Goal: Task Accomplishment & Management: Complete application form

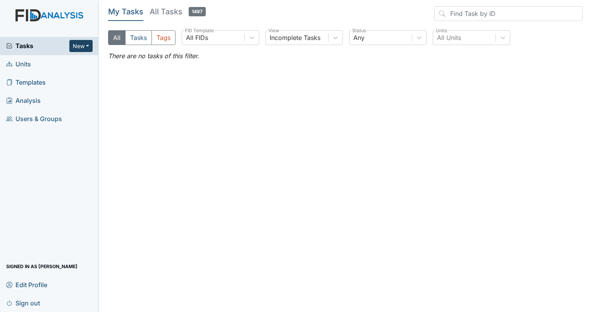
click at [88, 46] on button "New" at bounding box center [80, 46] width 23 height 12
click at [62, 63] on link "Form" at bounding box center [61, 62] width 61 height 12
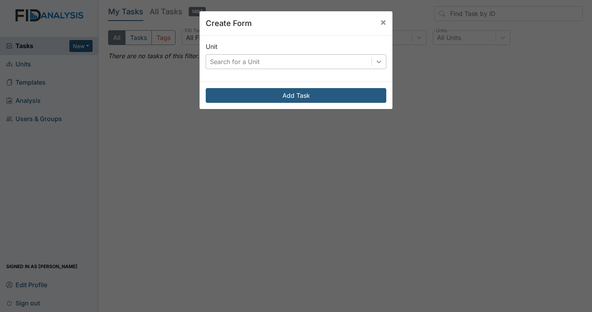
click at [377, 62] on icon at bounding box center [379, 61] width 5 height 3
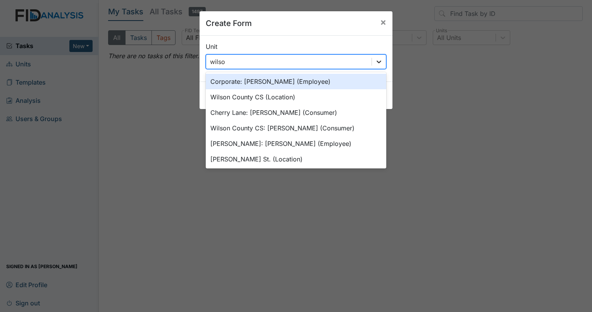
type input "wilson"
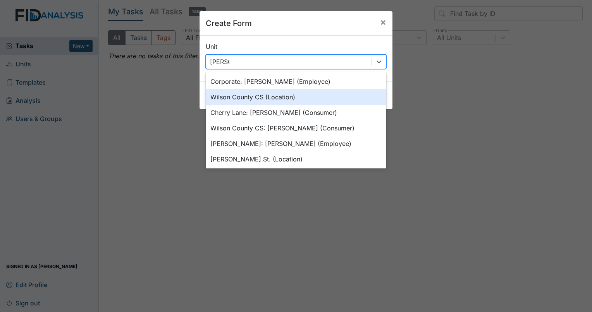
click at [279, 98] on div "Wilson County CS (Location)" at bounding box center [296, 97] width 181 height 16
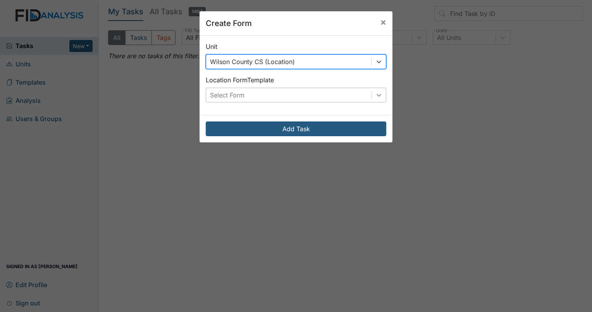
click at [375, 96] on icon at bounding box center [379, 95] width 8 height 8
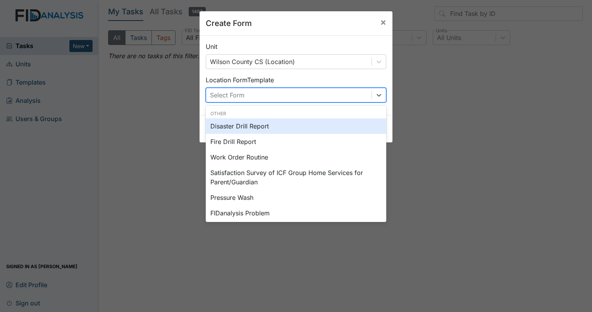
click at [252, 126] on div "Disaster Drill Report" at bounding box center [296, 126] width 181 height 16
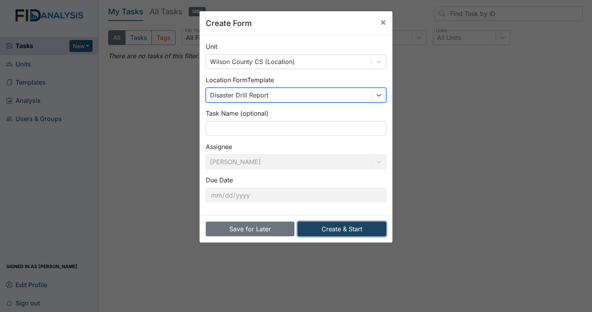
click at [355, 227] on button "Create & Start" at bounding box center [342, 228] width 89 height 15
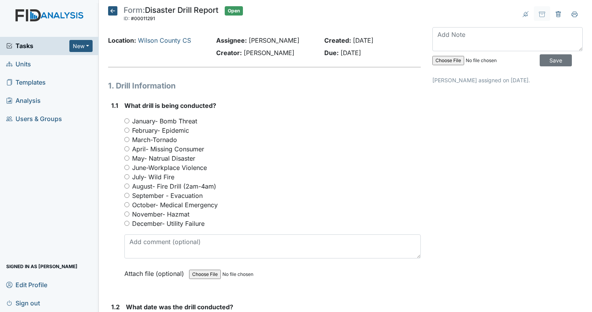
click at [126, 196] on input "September - Evacuation" at bounding box center [126, 195] width 5 height 5
radio input "true"
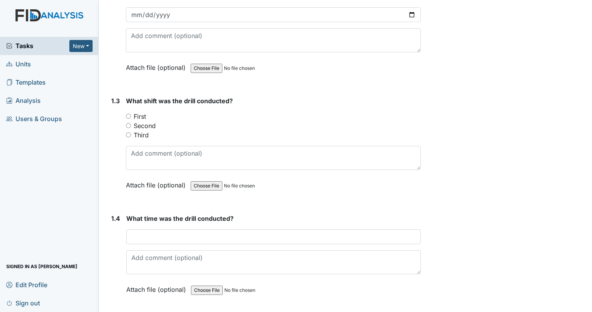
scroll to position [349, 0]
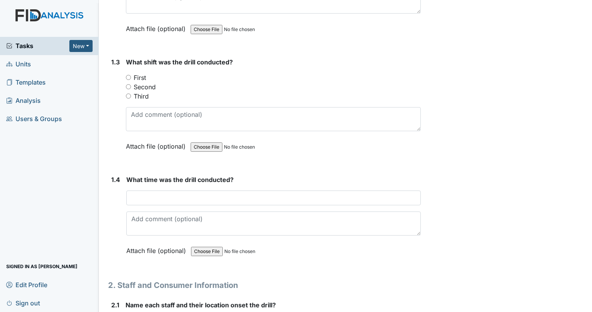
click at [128, 87] on input "Second" at bounding box center [128, 86] width 5 height 5
radio input "true"
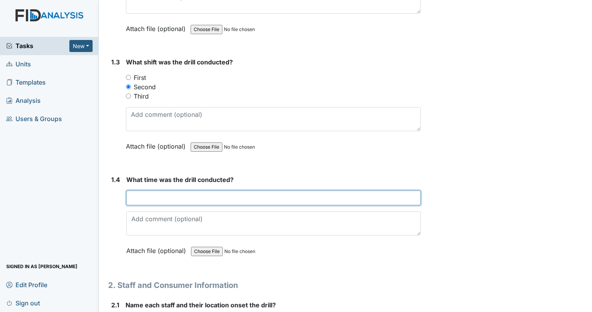
click at [152, 194] on input "text" at bounding box center [273, 197] width 295 height 15
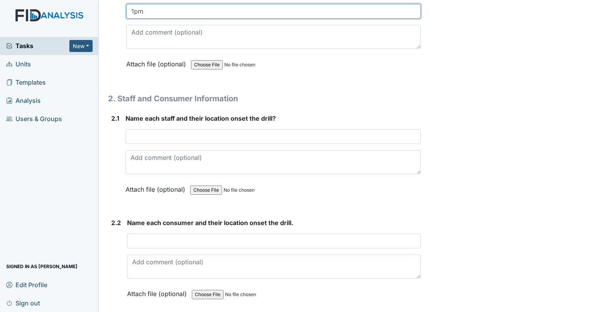
scroll to position [543, 0]
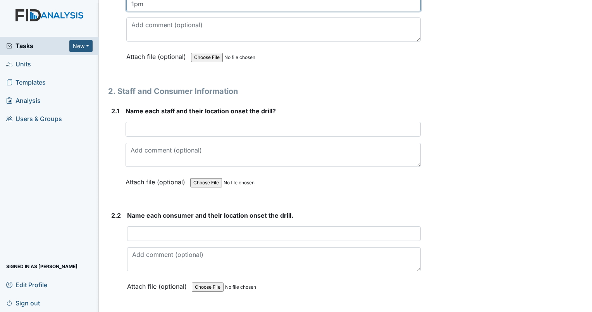
type input "1pm"
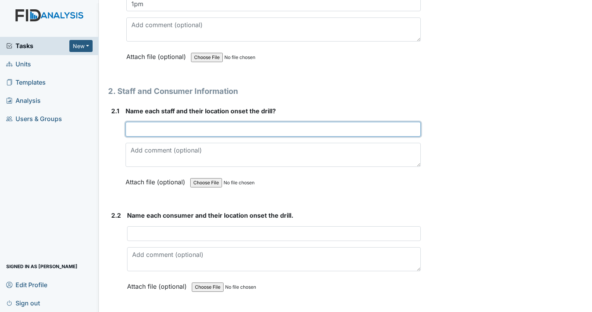
click at [150, 129] on input "text" at bounding box center [273, 129] width 295 height 15
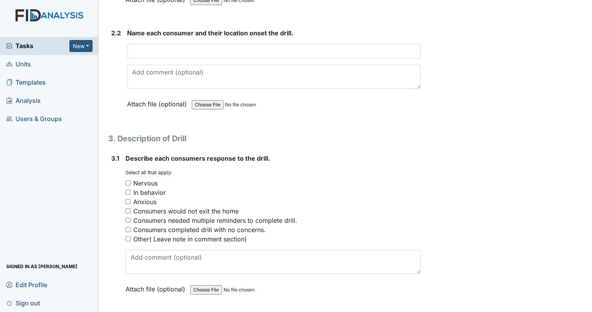
scroll to position [736, 0]
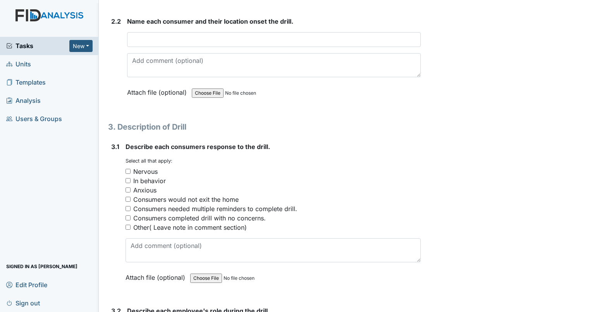
type input "[PERSON_NAME] Kitchen"
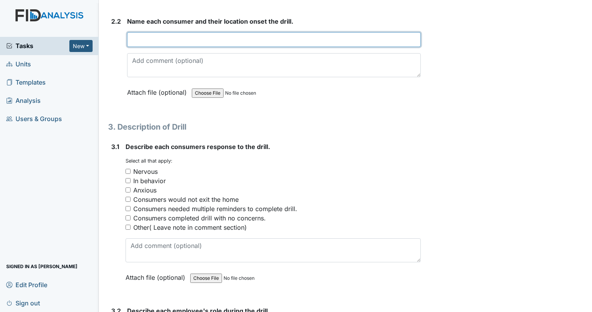
click at [147, 37] on input "text" at bounding box center [274, 39] width 294 height 15
type input "Morgan,Candi,Jasmine,Charlene,Evelyn,Nancy"
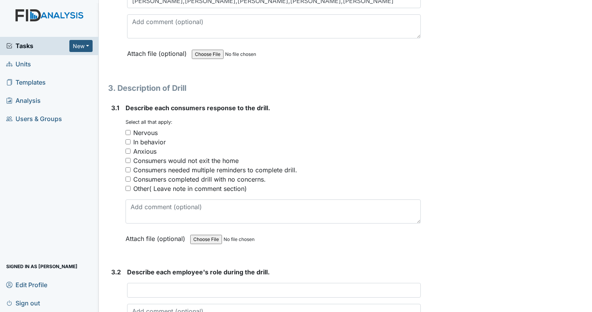
click at [127, 187] on input "Other( Leave note in comment section)" at bounding box center [128, 188] width 5 height 5
checkbox input "true"
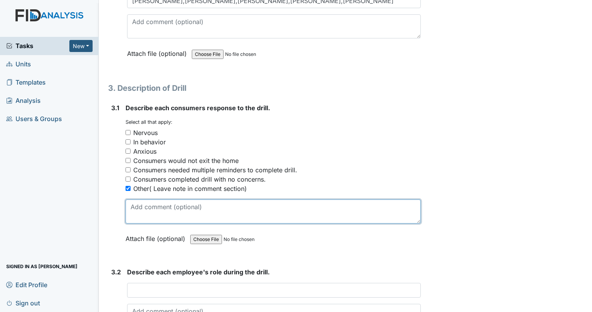
click at [136, 211] on textarea at bounding box center [273, 211] width 295 height 24
click at [297, 205] on textarea "All Consumers Follow all protocols and staff directions" at bounding box center [273, 211] width 295 height 24
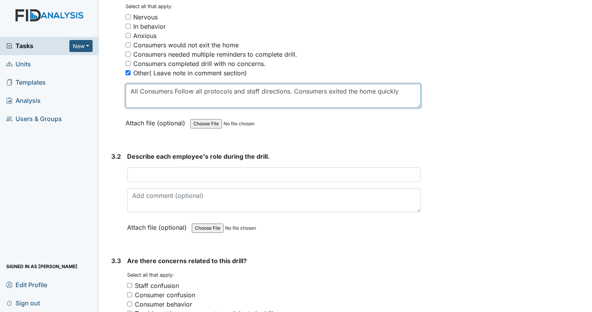
scroll to position [930, 0]
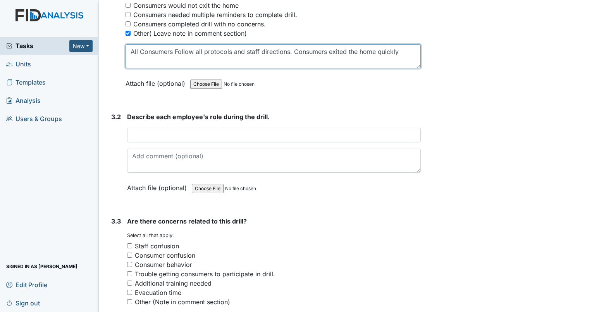
type textarea "All Consumers Follow all protocols and staff directions. Consumers exited the h…"
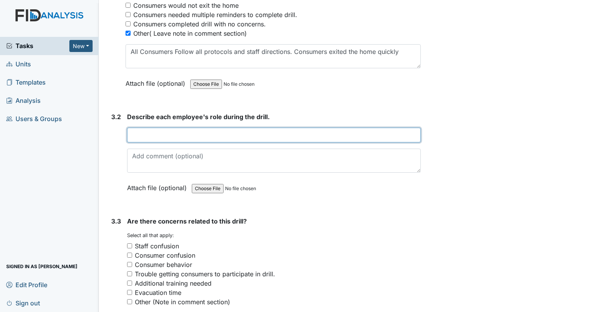
click at [172, 129] on input "text" at bounding box center [274, 134] width 294 height 15
type input "I"
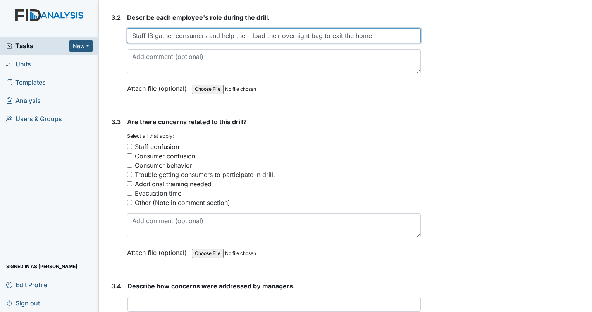
scroll to position [1046, 0]
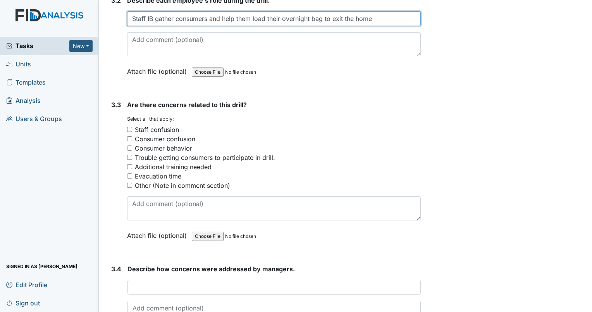
type input "Staff IB gather consumers and help them load their overnight bag to exit the ho…"
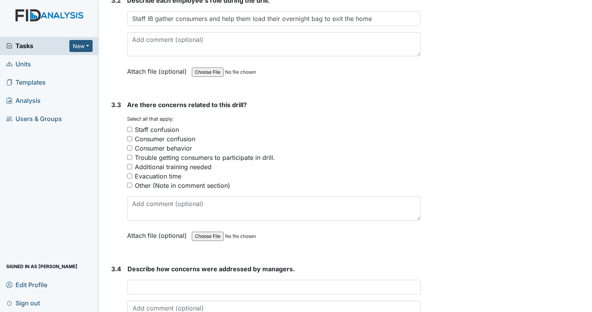
click at [130, 183] on input "Other (Note in comment section)" at bounding box center [129, 185] width 5 height 5
checkbox input "true"
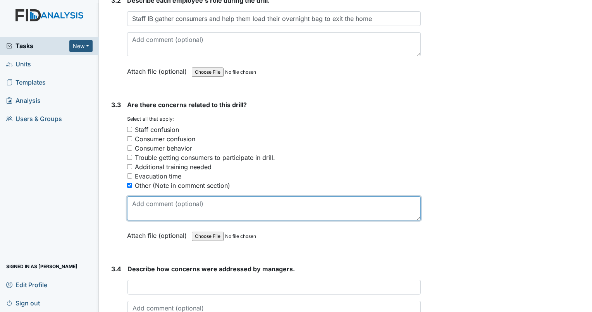
click at [147, 214] on textarea at bounding box center [274, 208] width 294 height 24
type textarea "We just need to get more bags for consumers that didn't have a bag"
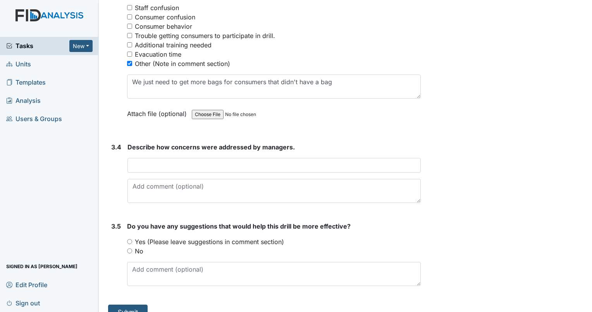
scroll to position [1177, 0]
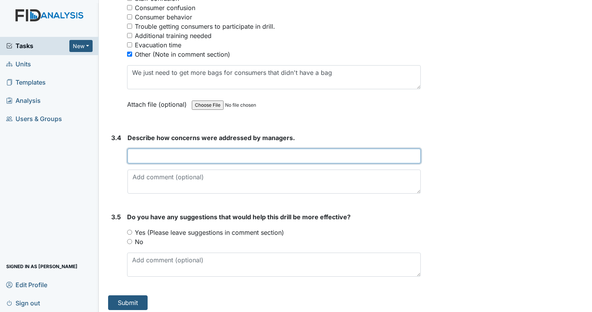
click at [147, 151] on input "text" at bounding box center [273, 155] width 293 height 15
type input "Manager is looking for overnight bags"
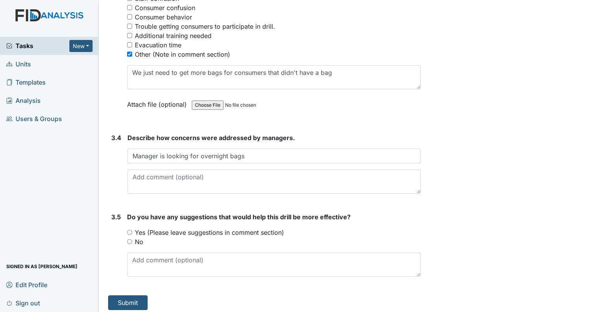
click at [128, 239] on input "No" at bounding box center [129, 241] width 5 height 5
radio input "true"
drag, startPoint x: 133, startPoint y: 297, endPoint x: 147, endPoint y: 279, distance: 22.9
click at [134, 295] on button "Submit" at bounding box center [128, 302] width 40 height 15
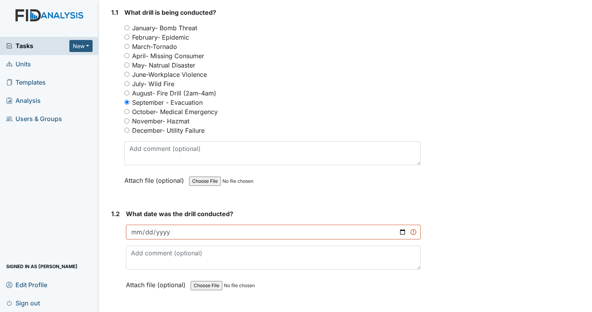
scroll to position [92, 0]
click at [136, 234] on input "date" at bounding box center [273, 232] width 295 height 15
click at [398, 233] on input "date" at bounding box center [273, 232] width 295 height 15
type input "2025-09-13"
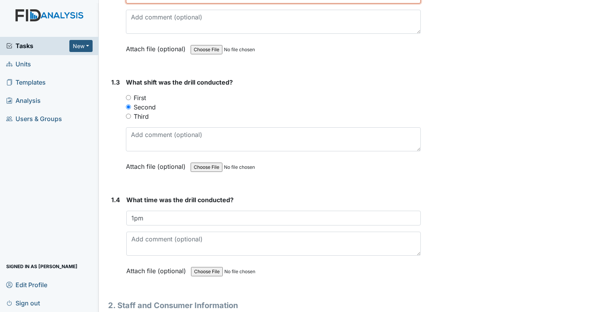
scroll to position [1177, 0]
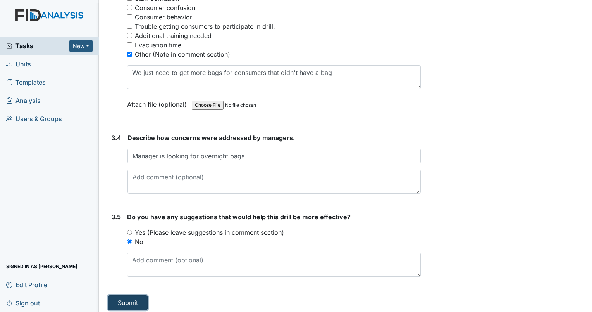
click at [129, 298] on button "Submit" at bounding box center [128, 302] width 40 height 15
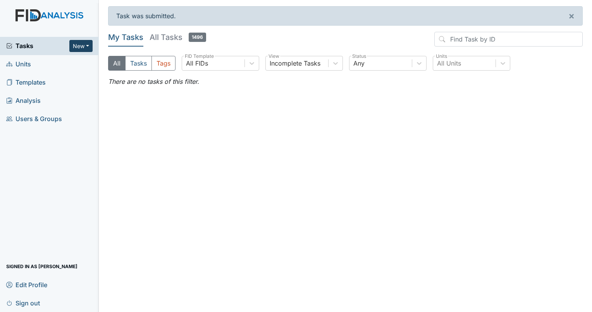
click at [87, 47] on button "New" at bounding box center [80, 46] width 23 height 12
click at [51, 60] on link "Form" at bounding box center [61, 62] width 61 height 12
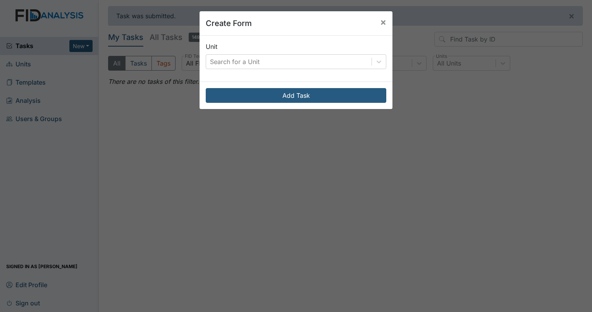
click at [363, 175] on div "Create Form × Unit Search for a Unit Add Task" at bounding box center [296, 156] width 592 height 312
click at [382, 23] on span "×" at bounding box center [383, 21] width 6 height 11
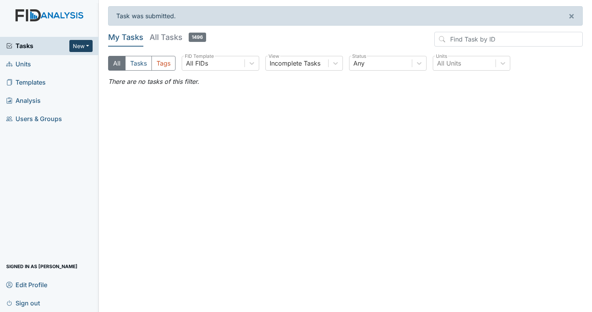
click at [88, 45] on button "New" at bounding box center [80, 46] width 23 height 12
click at [57, 72] on link "Inspection" at bounding box center [61, 74] width 61 height 12
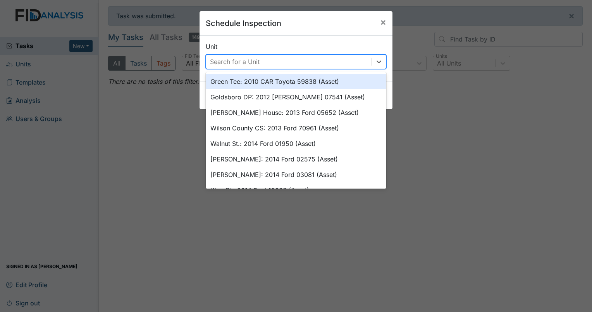
click at [237, 60] on div "Search for a Unit" at bounding box center [235, 61] width 50 height 9
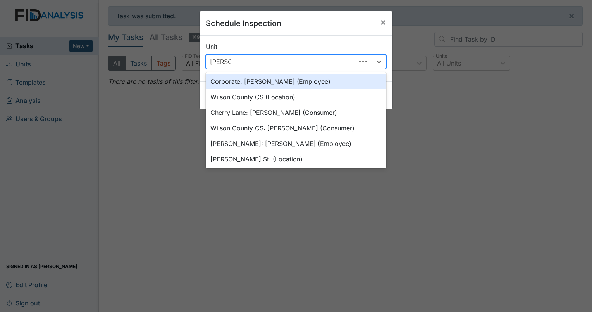
type input "Wilson"
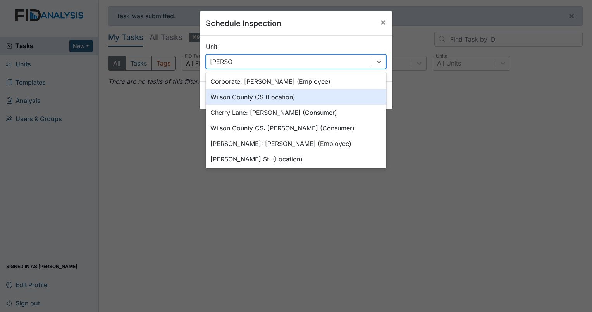
click at [258, 96] on div "Wilson County CS (Location)" at bounding box center [296, 97] width 181 height 16
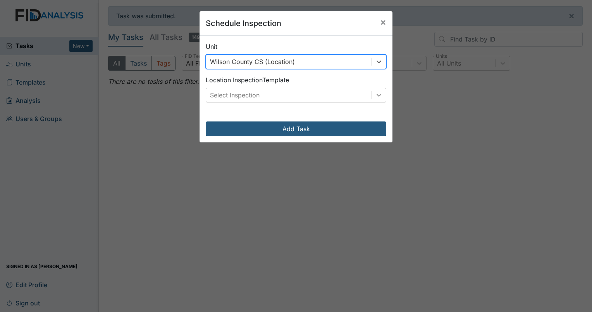
click at [375, 95] on icon at bounding box center [379, 95] width 8 height 8
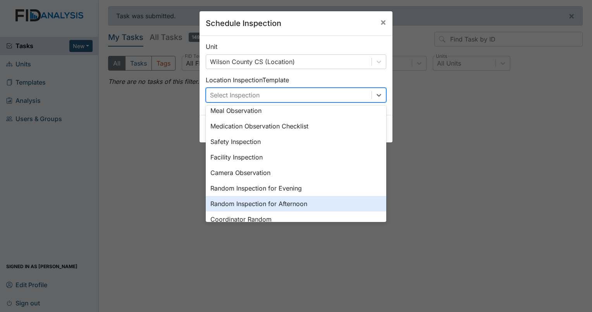
scroll to position [31, 0]
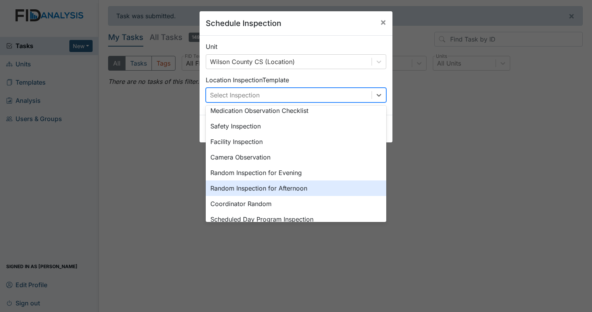
click at [278, 185] on div "Random Inspection for Afternoon" at bounding box center [296, 188] width 181 height 16
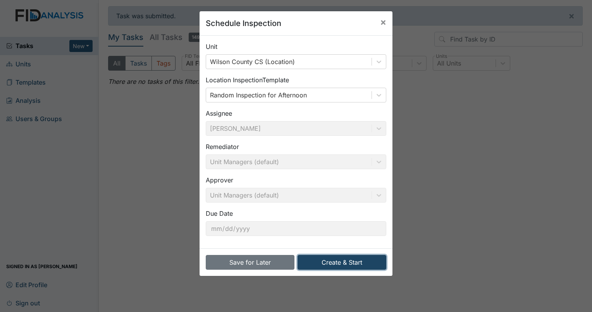
click at [342, 264] on button "Create & Start" at bounding box center [342, 262] width 89 height 15
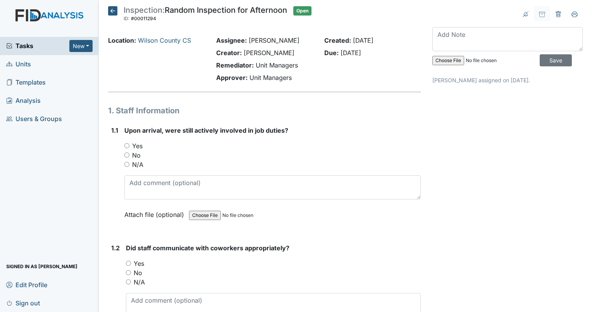
click at [127, 145] on input "Yes" at bounding box center [126, 145] width 5 height 5
radio input "true"
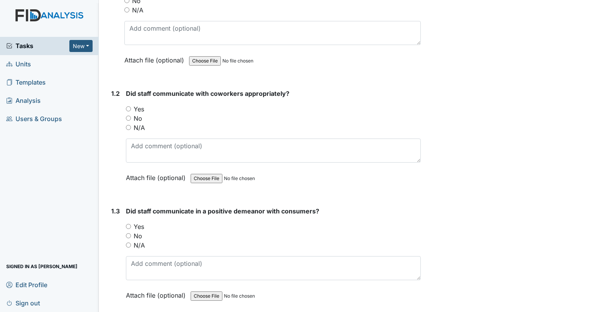
scroll to position [155, 0]
click at [128, 109] on input "Yes" at bounding box center [128, 107] width 5 height 5
radio input "true"
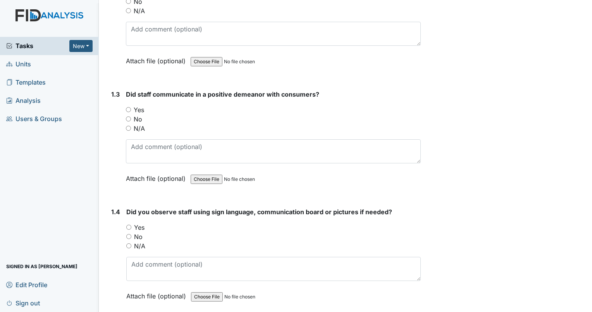
scroll to position [271, 0]
click at [127, 108] on input "Yes" at bounding box center [128, 109] width 5 height 5
radio input "true"
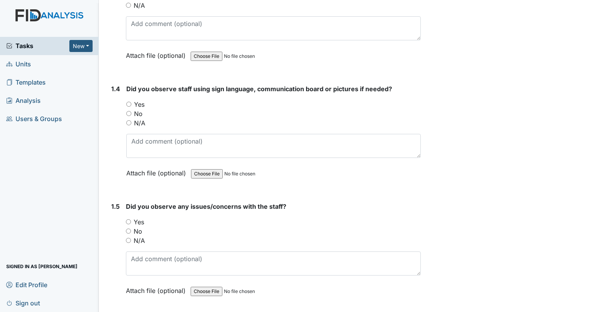
scroll to position [426, 0]
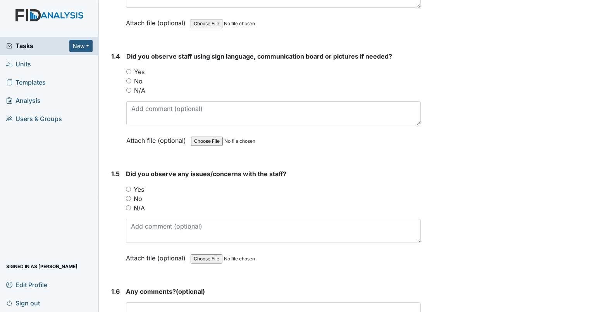
click at [130, 90] on input "N/A" at bounding box center [128, 90] width 5 height 5
radio input "true"
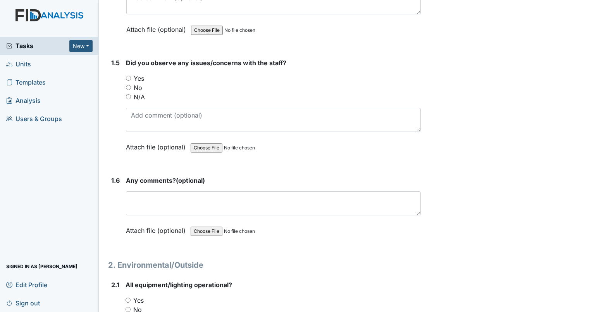
scroll to position [543, 0]
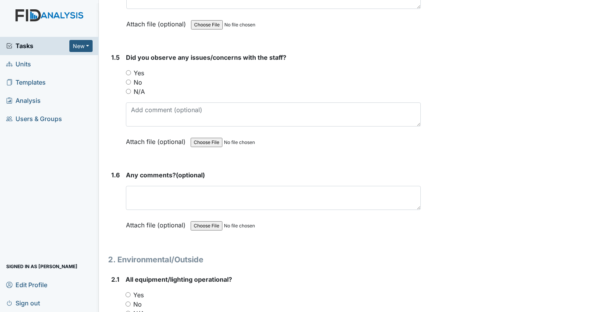
drag, startPoint x: 128, startPoint y: 80, endPoint x: 185, endPoint y: 81, distance: 57.0
click at [128, 80] on input "No" at bounding box center [128, 81] width 5 height 5
radio input "true"
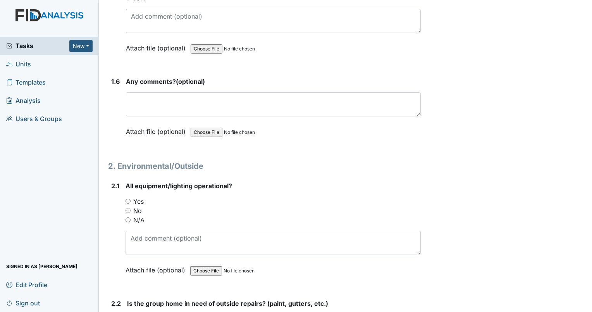
scroll to position [659, 0]
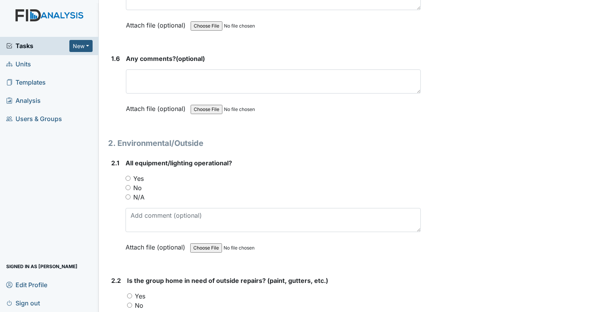
click at [127, 185] on input "No" at bounding box center [128, 187] width 5 height 5
radio input "true"
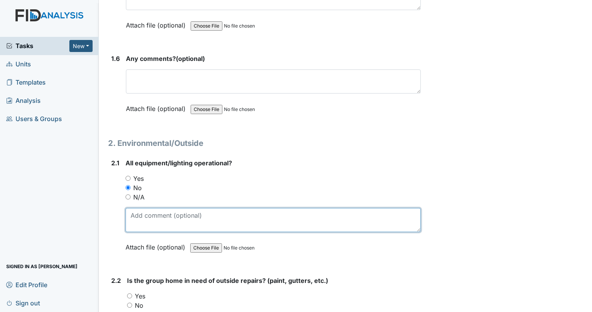
click at [146, 212] on textarea at bounding box center [273, 220] width 295 height 24
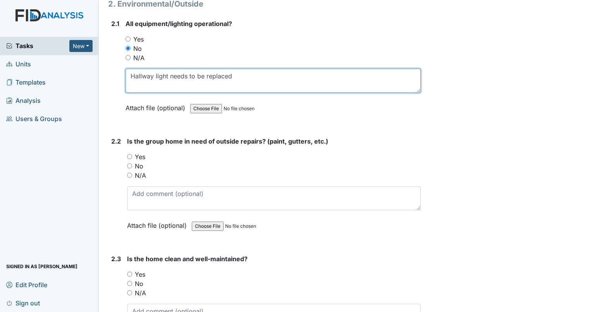
scroll to position [814, 0]
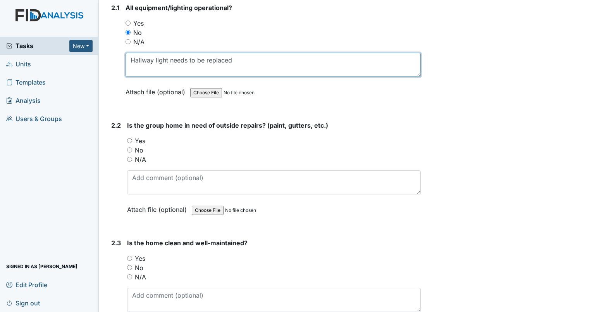
type textarea "Hallway light needs to be replaced"
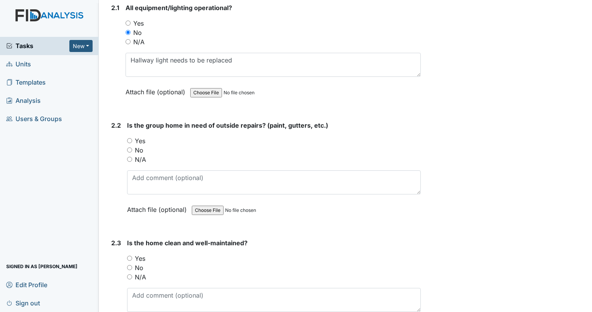
drag, startPoint x: 130, startPoint y: 146, endPoint x: 183, endPoint y: 149, distance: 53.1
click at [130, 147] on input "No" at bounding box center [129, 149] width 5 height 5
radio input "true"
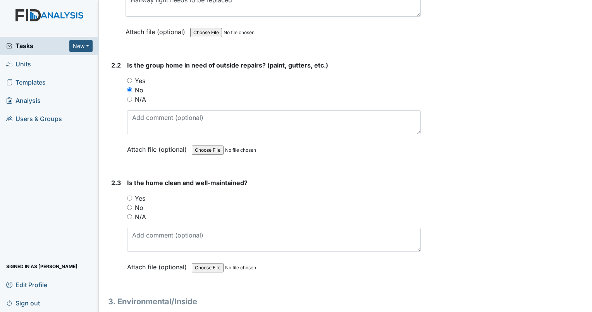
scroll to position [930, 0]
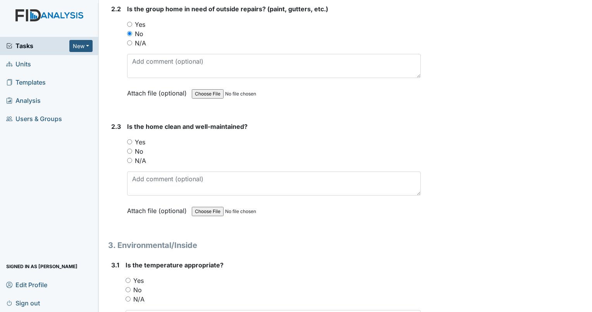
drag, startPoint x: 129, startPoint y: 136, endPoint x: 241, endPoint y: 144, distance: 111.9
click at [130, 139] on input "Yes" at bounding box center [129, 141] width 5 height 5
radio input "true"
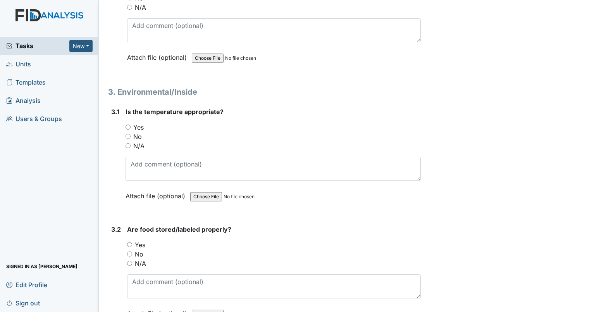
scroll to position [1085, 0]
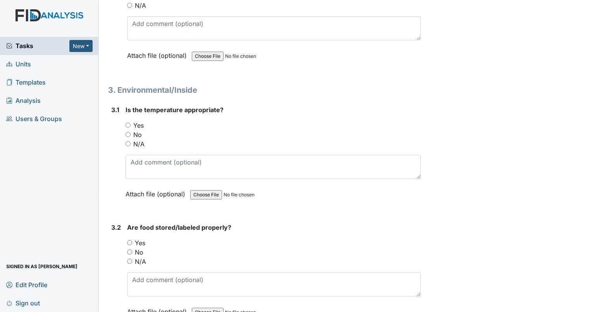
click at [127, 122] on input "Yes" at bounding box center [128, 124] width 5 height 5
radio input "true"
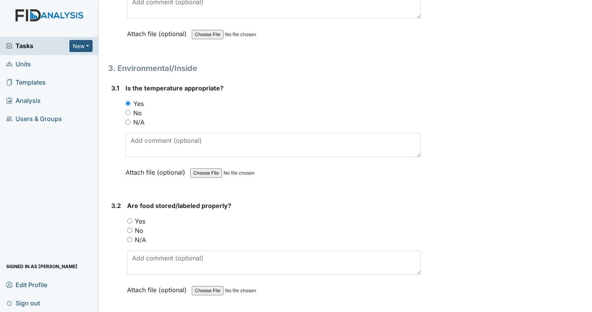
scroll to position [1201, 0]
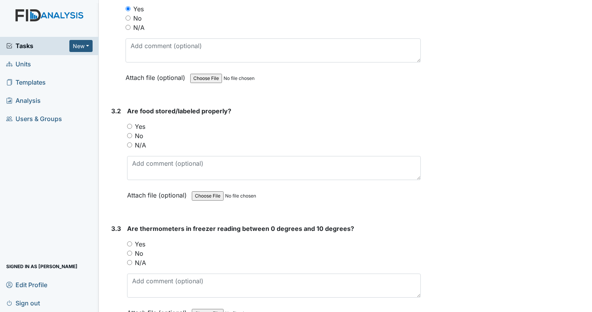
click at [129, 124] on input "Yes" at bounding box center [129, 126] width 5 height 5
radio input "true"
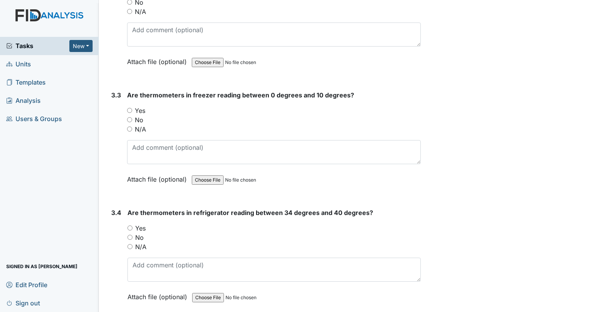
scroll to position [1356, 0]
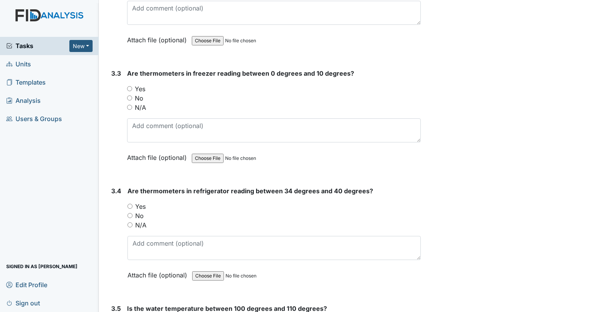
click at [130, 86] on input "Yes" at bounding box center [129, 88] width 5 height 5
radio input "true"
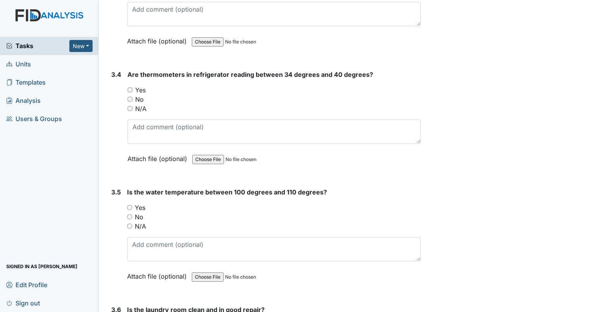
scroll to position [1511, 0]
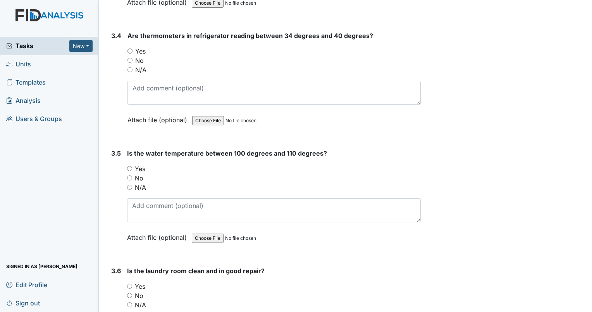
click at [131, 48] on input "Yes" at bounding box center [129, 50] width 5 height 5
radio input "true"
click at [129, 166] on input "Yes" at bounding box center [129, 168] width 5 height 5
radio input "true"
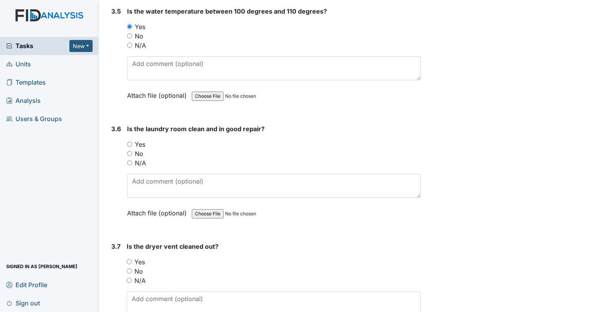
scroll to position [1666, 0]
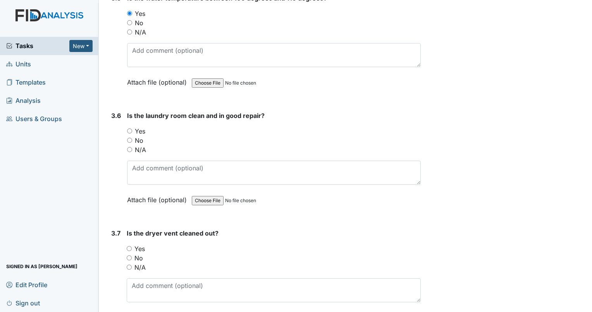
click at [129, 128] on input "Yes" at bounding box center [129, 130] width 5 height 5
radio input "true"
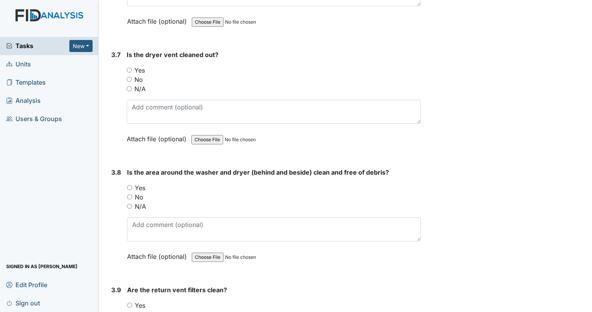
scroll to position [1860, 0]
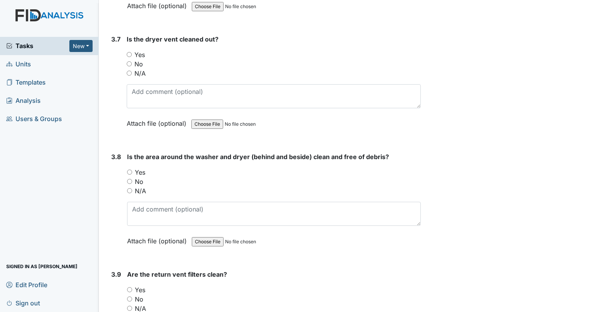
click at [130, 52] on input "Yes" at bounding box center [129, 54] width 5 height 5
radio input "true"
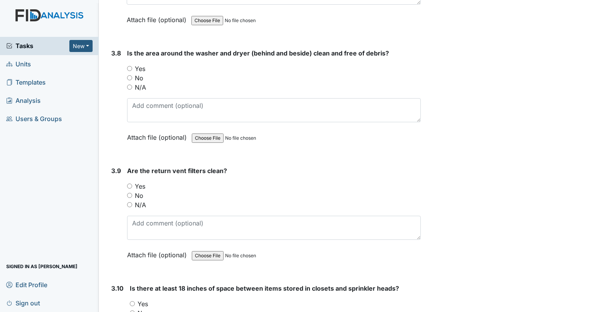
scroll to position [1976, 0]
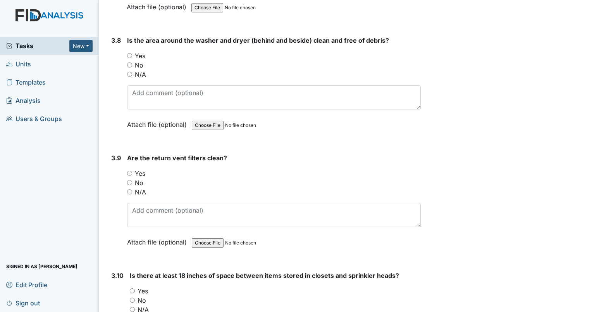
click at [127, 53] on input "Yes" at bounding box center [129, 55] width 5 height 5
radio input "true"
drag, startPoint x: 127, startPoint y: 167, endPoint x: 131, endPoint y: 166, distance: 4.0
click at [128, 171] on input "Yes" at bounding box center [129, 173] width 5 height 5
radio input "true"
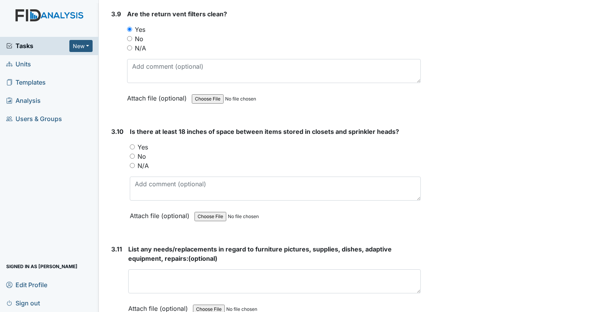
scroll to position [2131, 0]
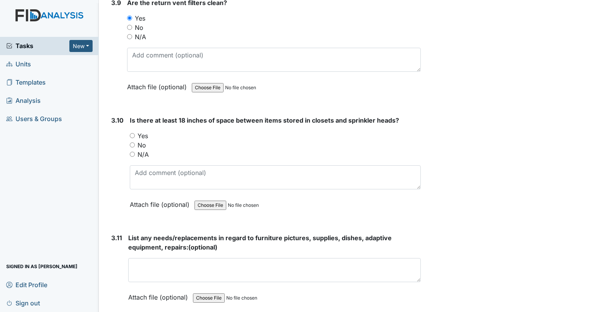
click at [133, 152] on input "N/A" at bounding box center [132, 154] width 5 height 5
radio input "true"
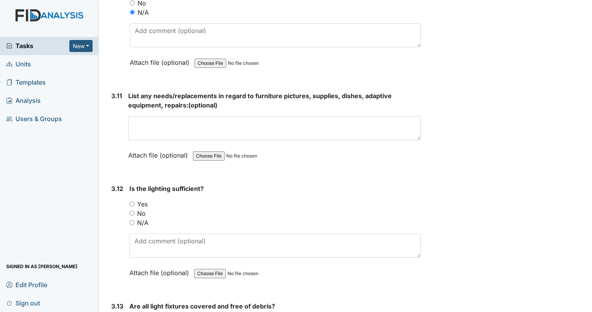
scroll to position [2286, 0]
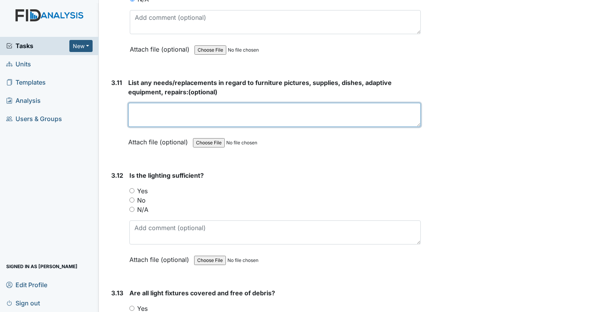
click at [152, 103] on textarea at bounding box center [274, 115] width 293 height 24
click at [257, 103] on textarea "Morgan bed needs to be put together" at bounding box center [274, 115] width 293 height 24
type textarea "Morgan bed needs to be put together work order has been put in"
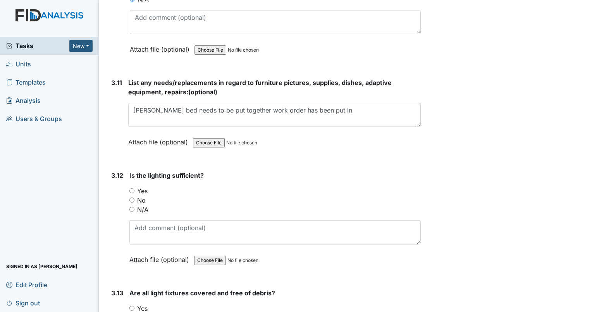
drag, startPoint x: 131, startPoint y: 183, endPoint x: 183, endPoint y: 167, distance: 54.4
click at [131, 188] on input "Yes" at bounding box center [131, 190] width 5 height 5
radio input "true"
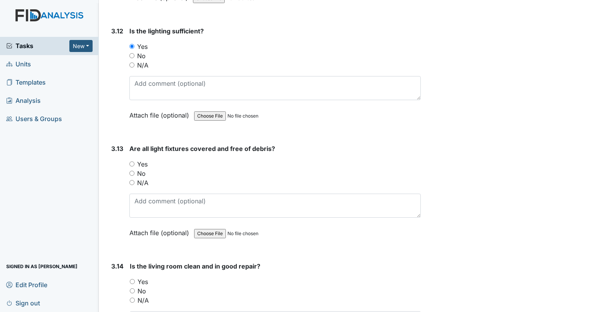
scroll to position [2480, 0]
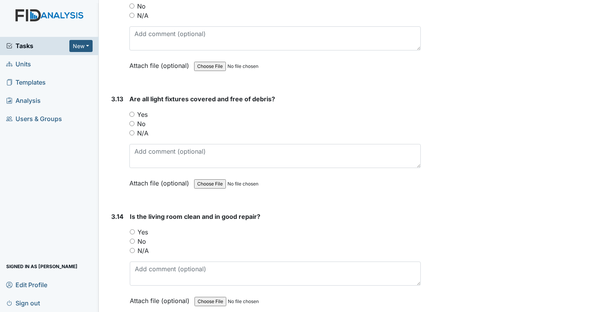
click at [133, 112] on input "Yes" at bounding box center [131, 114] width 5 height 5
radio input "true"
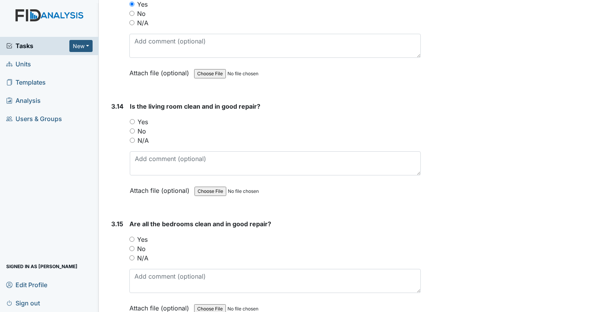
scroll to position [2596, 0]
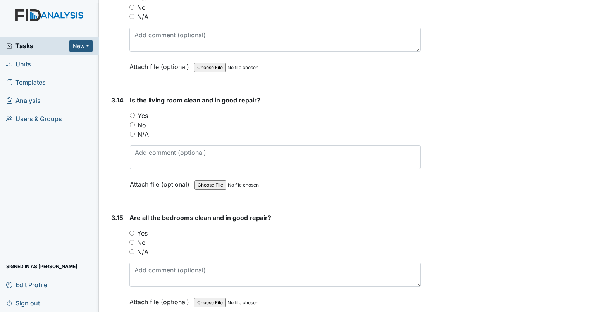
click at [133, 113] on input "Yes" at bounding box center [132, 115] width 5 height 5
radio input "true"
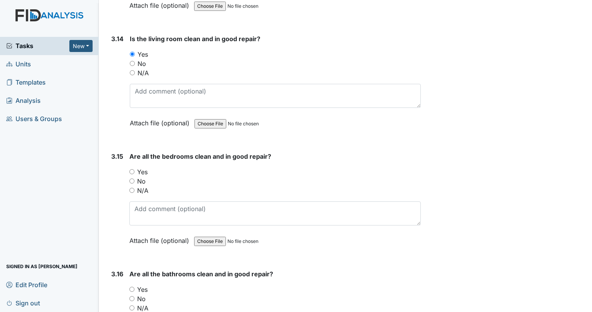
scroll to position [2674, 0]
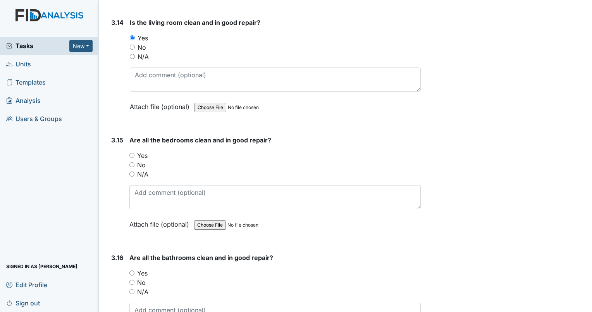
click at [132, 153] on input "Yes" at bounding box center [131, 155] width 5 height 5
radio input "true"
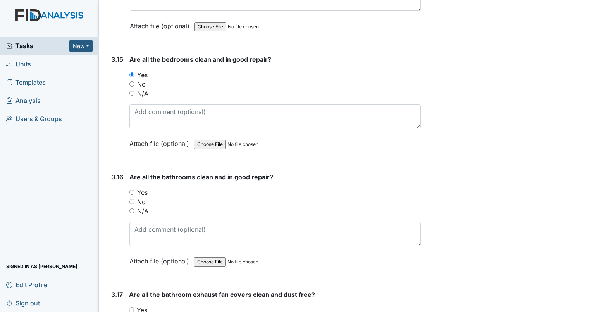
scroll to position [2829, 0]
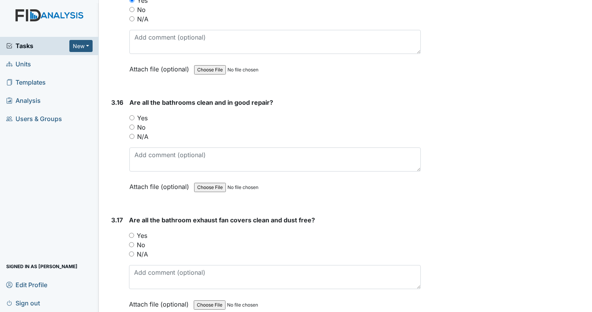
click at [133, 115] on input "Yes" at bounding box center [131, 117] width 5 height 5
radio input "true"
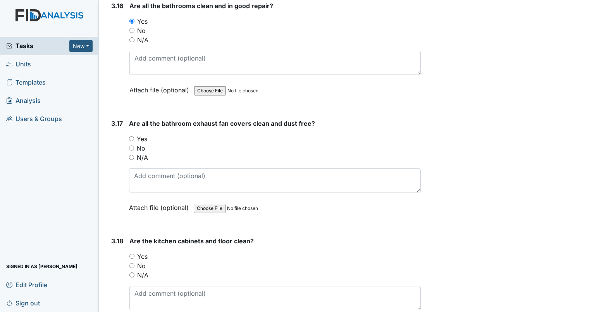
scroll to position [2945, 0]
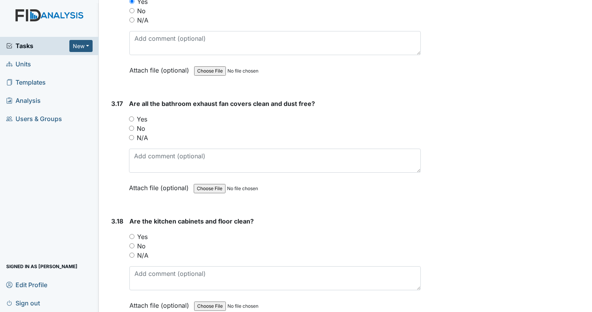
drag, startPoint x: 131, startPoint y: 109, endPoint x: 140, endPoint y: 103, distance: 10.6
click at [132, 116] on input "Yes" at bounding box center [131, 118] width 5 height 5
radio input "true"
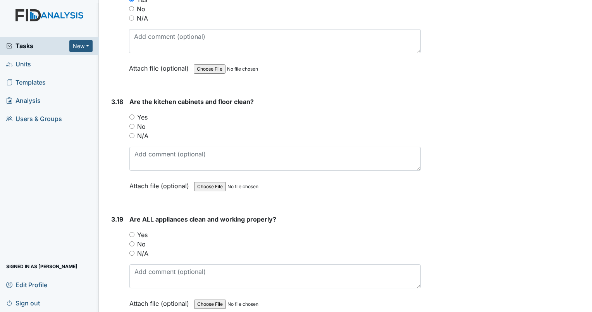
scroll to position [3100, 0]
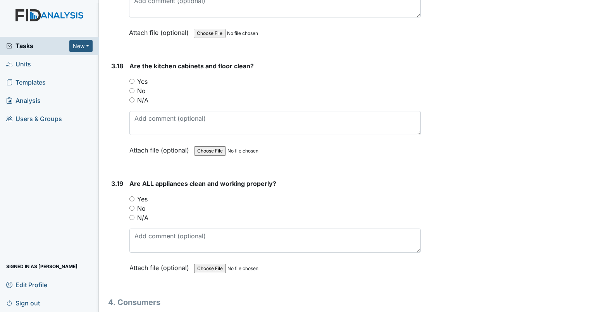
click at [133, 79] on input "Yes" at bounding box center [131, 81] width 5 height 5
radio input "true"
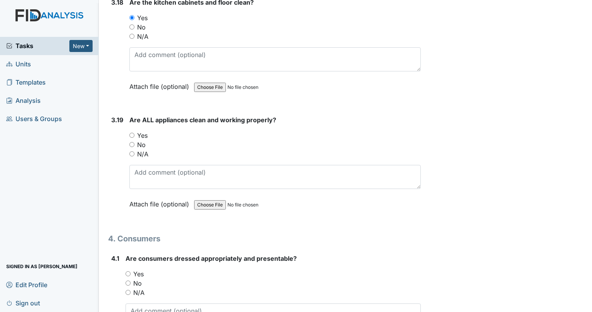
scroll to position [3178, 0]
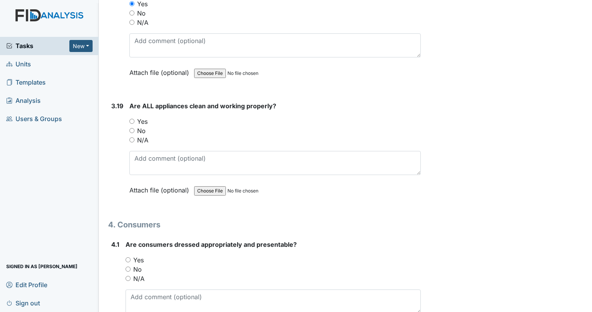
click at [132, 119] on input "Yes" at bounding box center [131, 121] width 5 height 5
radio input "true"
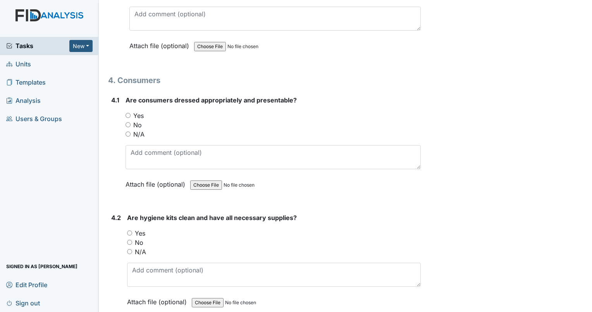
scroll to position [3333, 0]
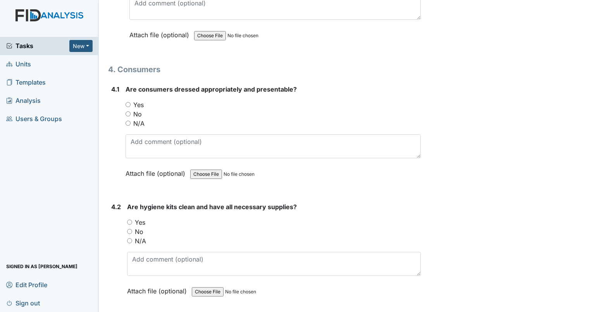
drag, startPoint x: 128, startPoint y: 94, endPoint x: 153, endPoint y: 91, distance: 25.3
click at [129, 102] on input "Yes" at bounding box center [128, 104] width 5 height 5
radio input "true"
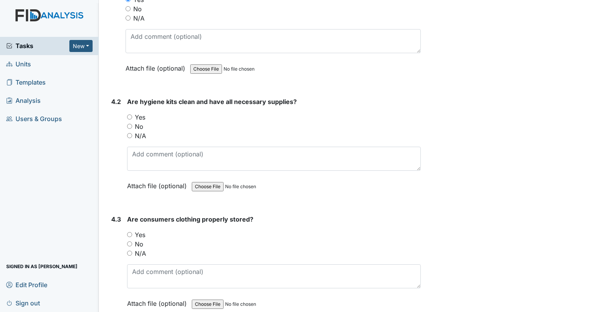
scroll to position [3488, 0]
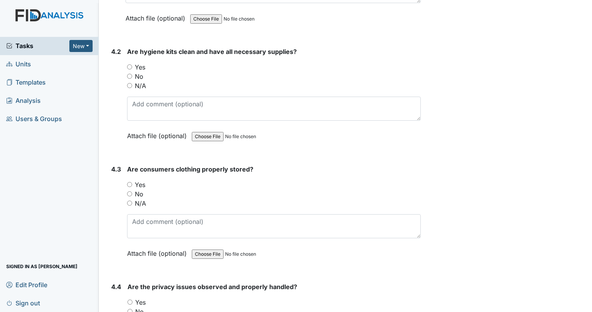
click at [129, 64] on input "Yes" at bounding box center [129, 66] width 5 height 5
radio input "true"
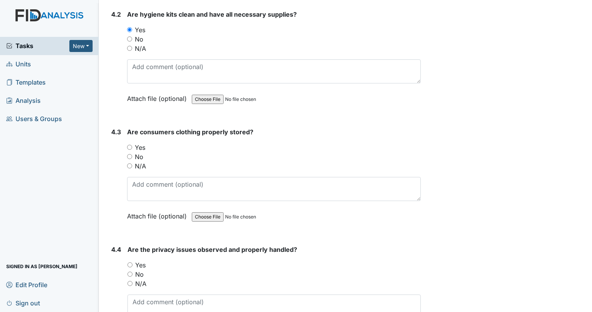
scroll to position [3604, 0]
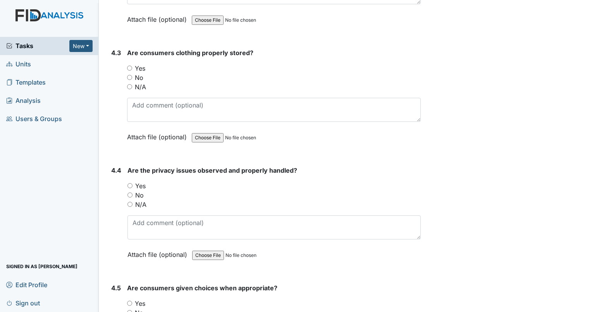
click at [130, 65] on input "Yes" at bounding box center [129, 67] width 5 height 5
radio input "true"
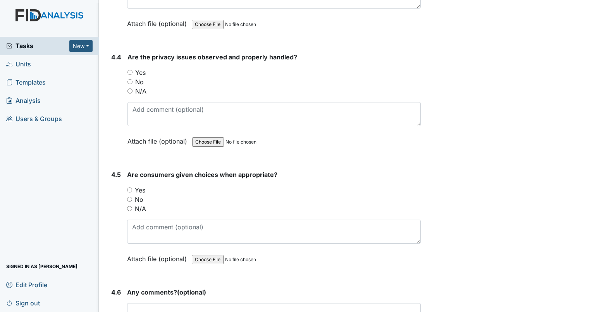
scroll to position [3720, 0]
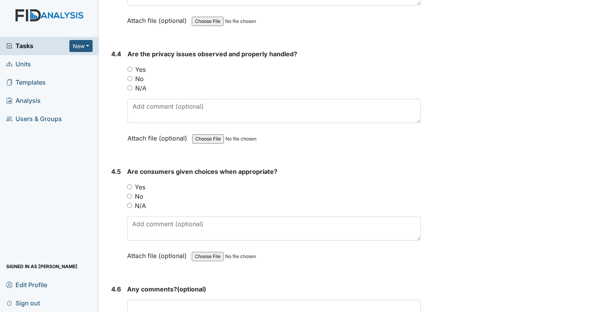
click at [130, 67] on input "Yes" at bounding box center [129, 69] width 5 height 5
radio input "true"
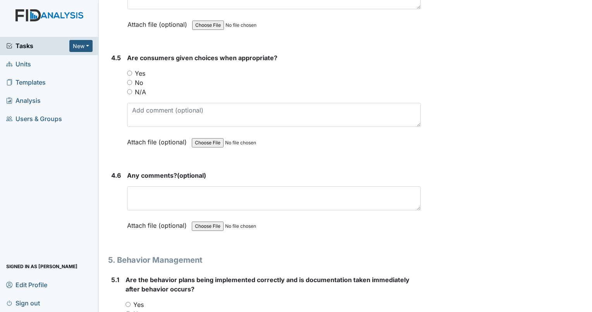
scroll to position [3837, 0]
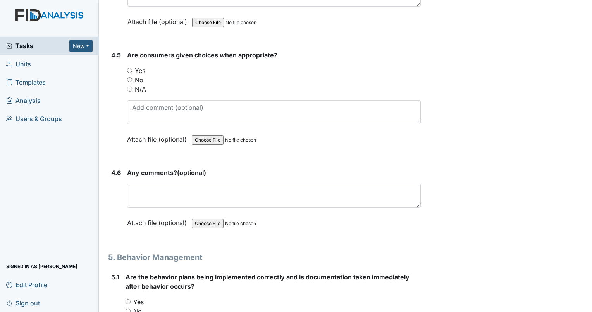
drag, startPoint x: 129, startPoint y: 56, endPoint x: 140, endPoint y: 54, distance: 10.6
click at [132, 66] on div "Yes" at bounding box center [274, 70] width 294 height 9
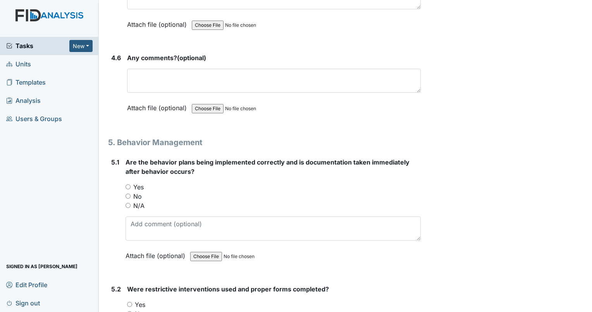
scroll to position [3953, 0]
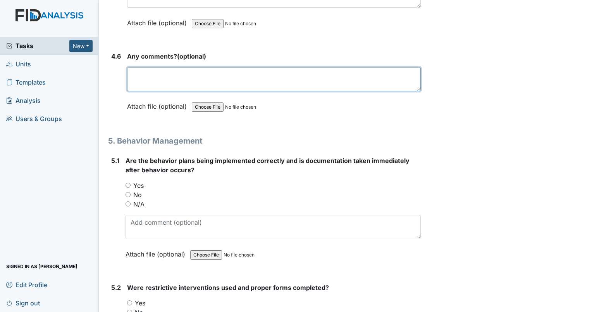
click at [145, 67] on textarea at bounding box center [274, 79] width 294 height 24
type textarea "none"
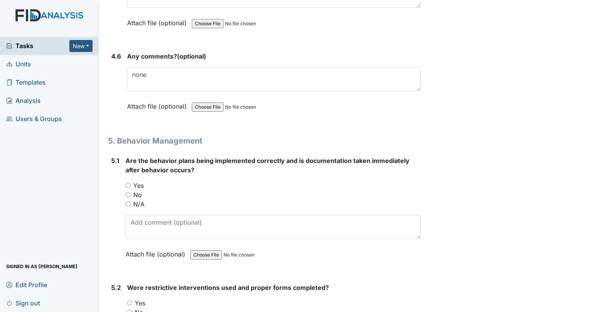
click at [126, 201] on input "N/A" at bounding box center [128, 203] width 5 height 5
radio input "true"
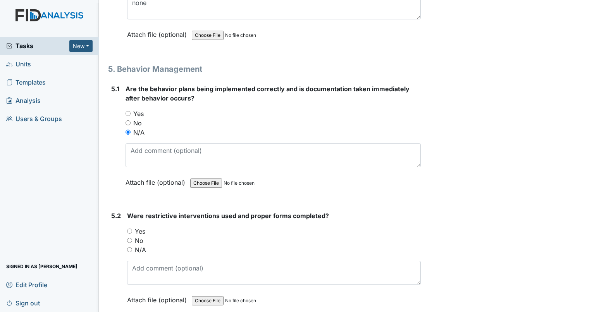
scroll to position [4069, 0]
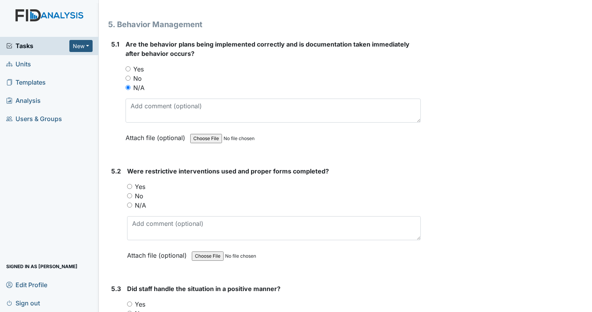
click at [129, 184] on input "Yes" at bounding box center [129, 186] width 5 height 5
radio input "true"
click at [128, 66] on input "Yes" at bounding box center [128, 68] width 5 height 5
radio input "true"
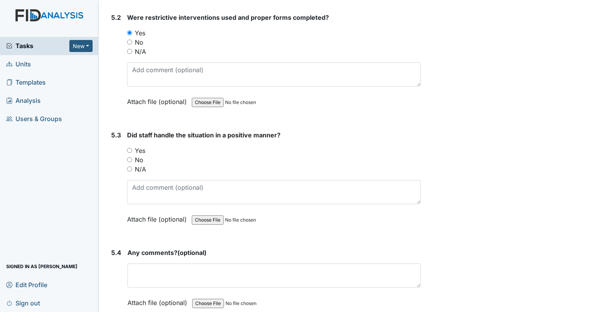
scroll to position [4224, 0]
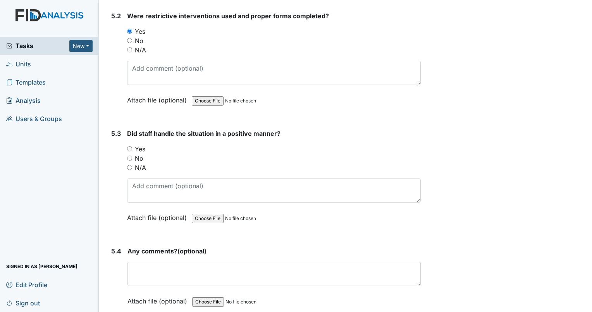
drag, startPoint x: 129, startPoint y: 152, endPoint x: 154, endPoint y: 105, distance: 53.2
click at [129, 165] on input "N/A" at bounding box center [129, 167] width 5 height 5
radio input "true"
click at [128, 47] on input "N/A" at bounding box center [129, 49] width 5 height 5
radio input "true"
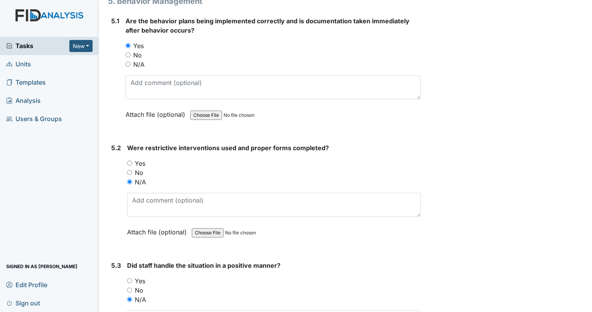
scroll to position [4069, 0]
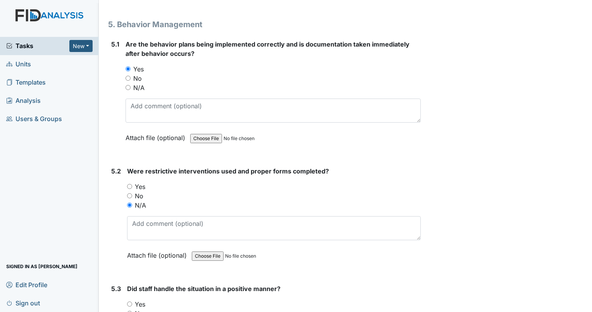
click at [126, 85] on input "N/A" at bounding box center [128, 87] width 5 height 5
radio input "true"
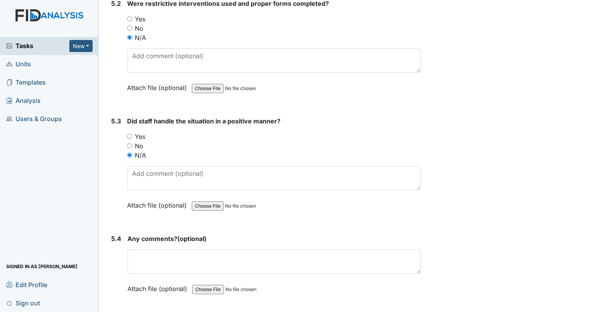
scroll to position [4340, 0]
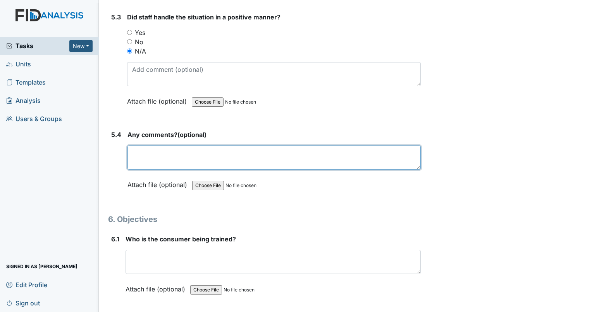
click at [137, 145] on textarea at bounding box center [273, 157] width 293 height 24
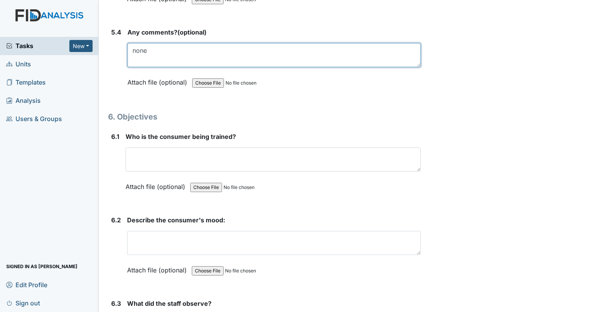
scroll to position [4457, 0]
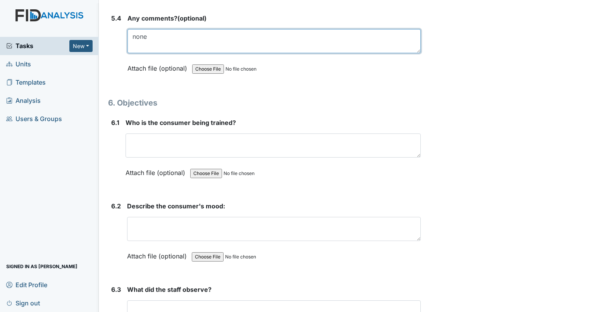
type textarea "none"
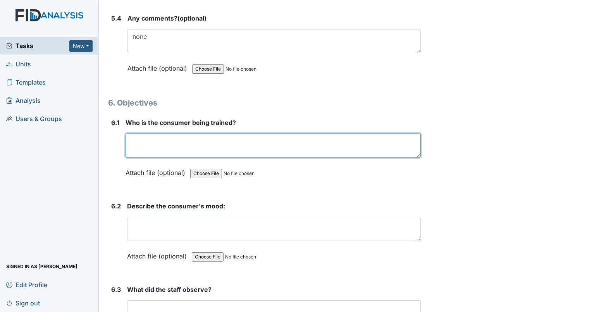
click at [144, 133] on textarea at bounding box center [273, 145] width 295 height 24
type textarea "n/a"
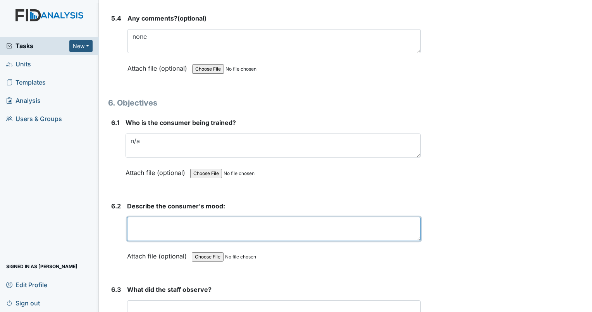
click at [155, 217] on textarea at bounding box center [274, 229] width 294 height 24
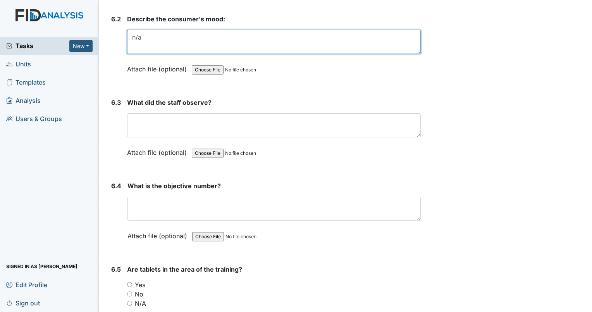
scroll to position [4650, 0]
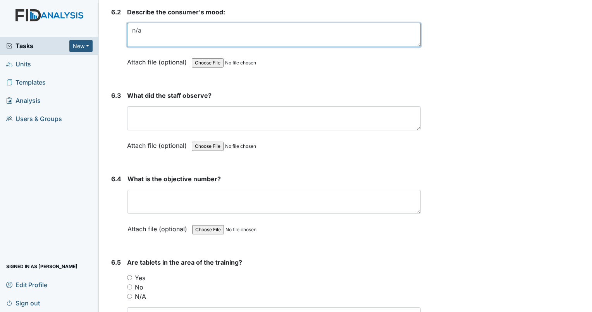
type textarea "n/a"
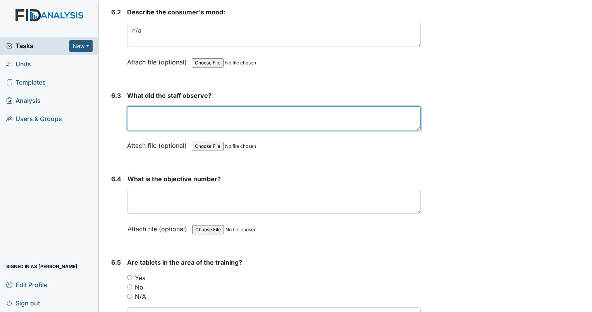
click at [150, 106] on textarea at bounding box center [274, 118] width 294 height 24
type textarea "n/a"
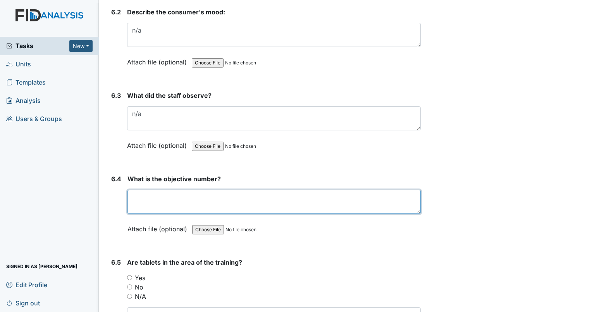
click at [145, 190] on textarea at bounding box center [273, 202] width 293 height 24
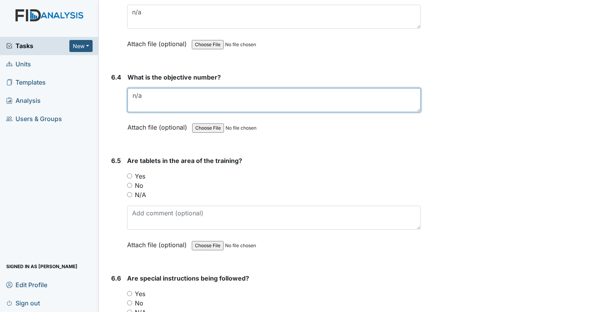
scroll to position [4767, 0]
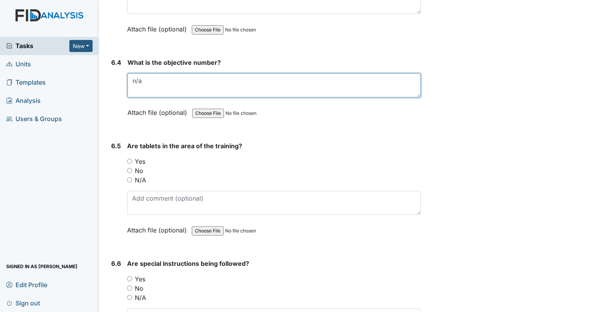
type textarea "n/a"
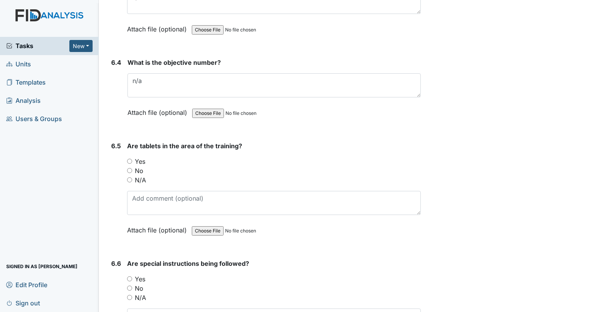
drag, startPoint x: 130, startPoint y: 163, endPoint x: 136, endPoint y: 175, distance: 13.3
click at [130, 177] on input "N/A" at bounding box center [129, 179] width 5 height 5
radio input "true"
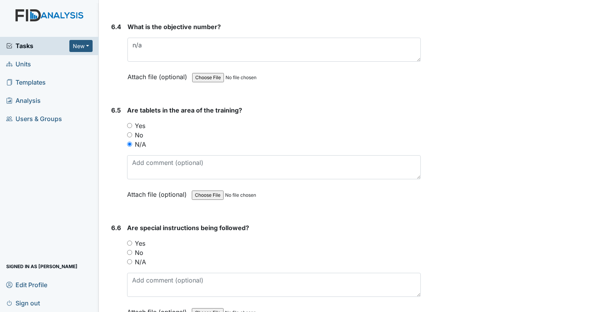
scroll to position [4883, 0]
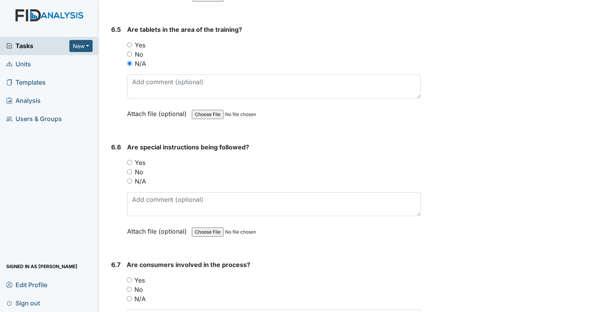
drag, startPoint x: 129, startPoint y: 164, endPoint x: 160, endPoint y: 161, distance: 30.7
click at [129, 178] on input "N/A" at bounding box center [129, 180] width 5 height 5
radio input "true"
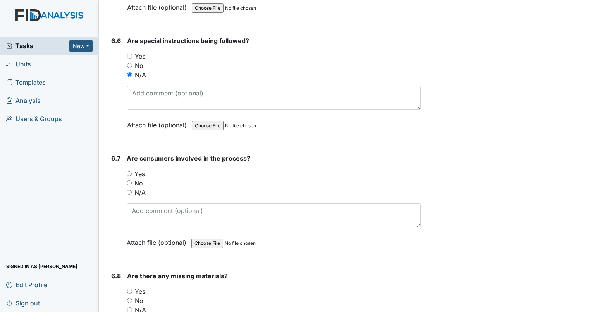
scroll to position [5038, 0]
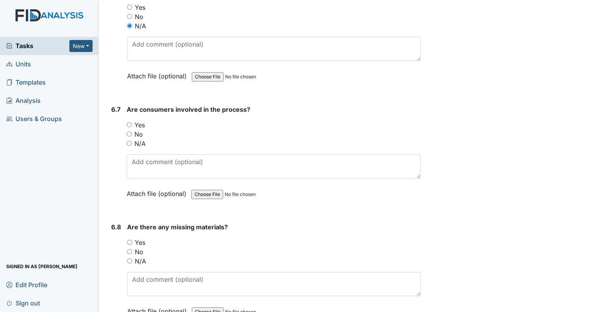
click at [130, 139] on div "N/A" at bounding box center [274, 143] width 294 height 9
click at [128, 141] on input "N/A" at bounding box center [129, 143] width 5 height 5
radio input "true"
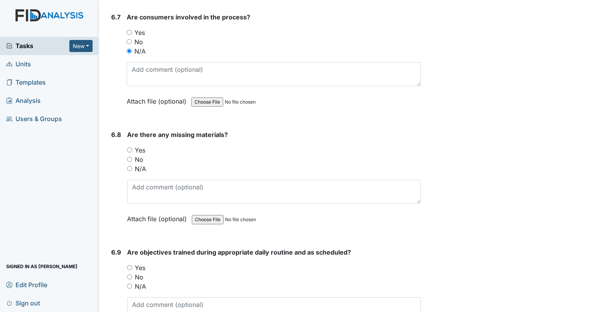
scroll to position [5154, 0]
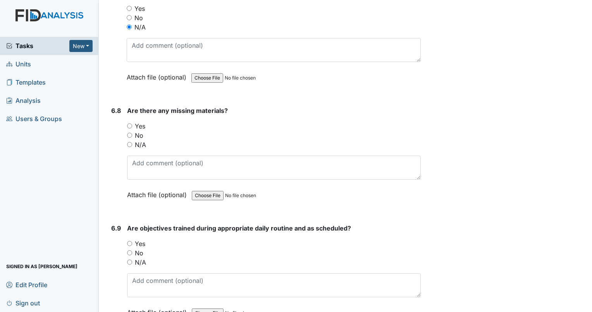
click at [130, 142] on input "N/A" at bounding box center [129, 144] width 5 height 5
radio input "true"
click at [130, 241] on input "Yes" at bounding box center [129, 243] width 5 height 5
radio input "true"
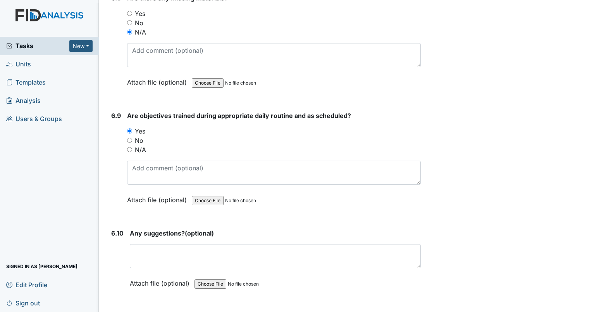
scroll to position [5270, 0]
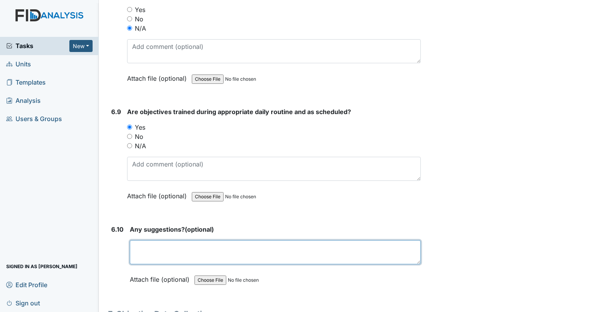
click at [156, 240] on textarea at bounding box center [275, 252] width 291 height 24
type textarea "n/a"
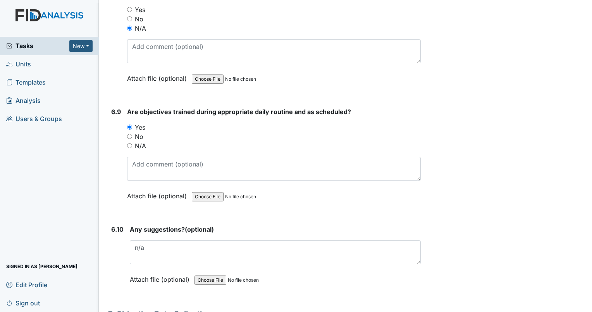
click at [283, 187] on input "file" at bounding box center [244, 196] width 105 height 19
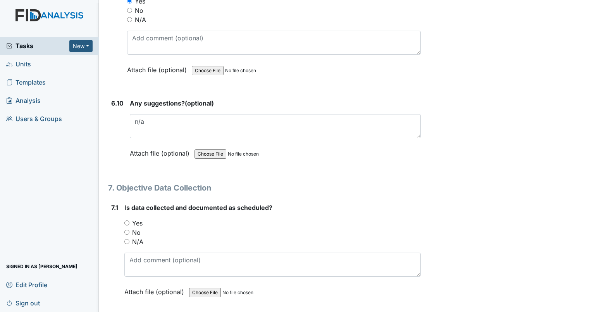
scroll to position [5425, 0]
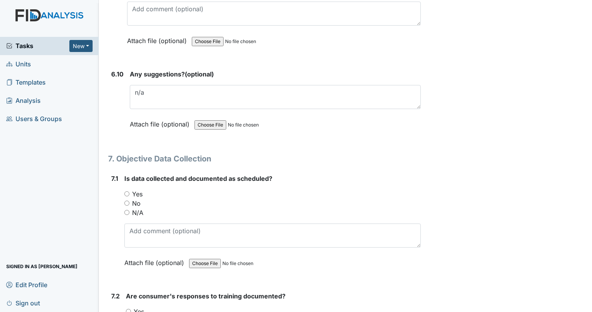
click at [127, 191] on input "Yes" at bounding box center [126, 193] width 5 height 5
radio input "true"
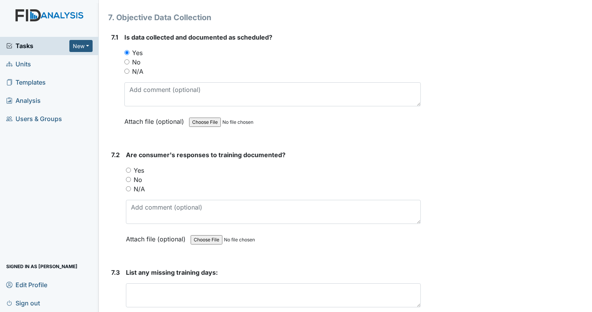
scroll to position [5580, 0]
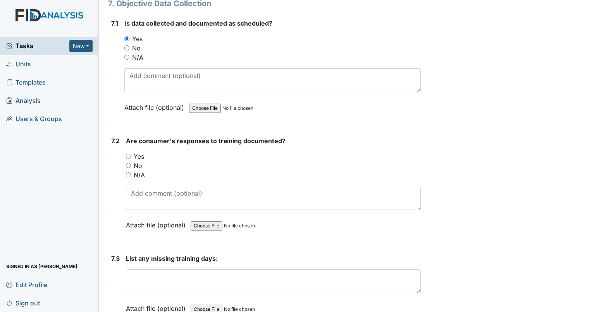
drag, startPoint x: 128, startPoint y: 136, endPoint x: 157, endPoint y: 135, distance: 28.7
click at [128, 153] on input "Yes" at bounding box center [128, 155] width 5 height 5
radio input "true"
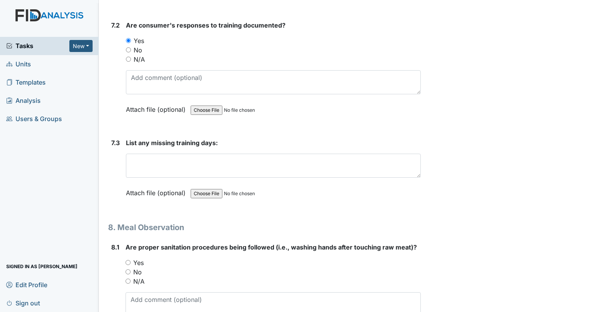
scroll to position [5697, 0]
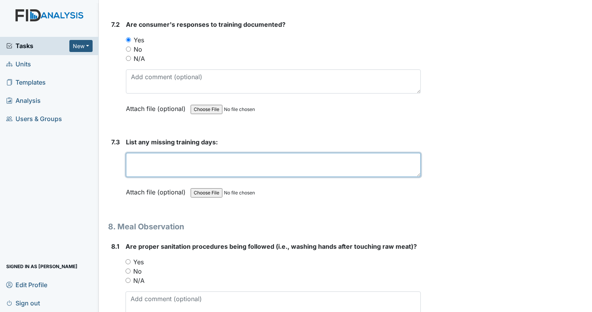
click at [143, 153] on textarea at bounding box center [273, 165] width 295 height 24
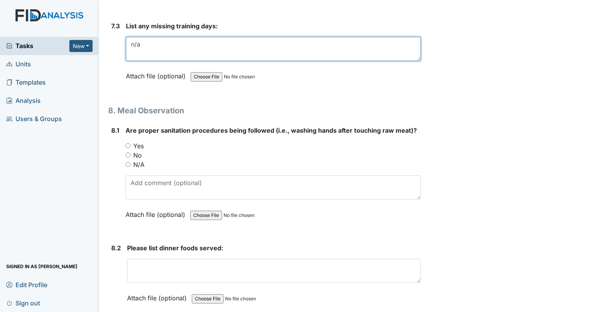
scroll to position [5813, 0]
type textarea "n/a"
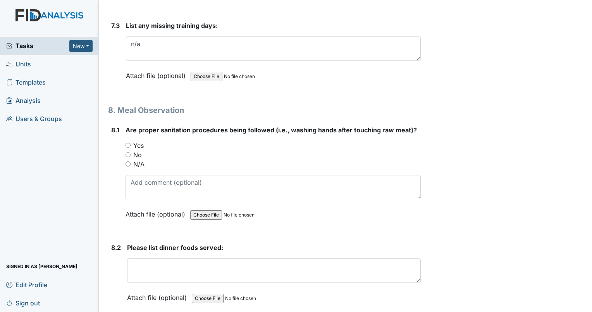
drag, startPoint x: 130, startPoint y: 126, endPoint x: 164, endPoint y: 122, distance: 34.2
click at [130, 143] on input "Yes" at bounding box center [128, 145] width 5 height 5
radio input "true"
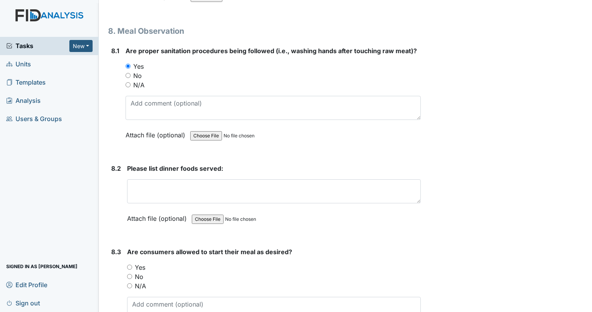
scroll to position [5929, 0]
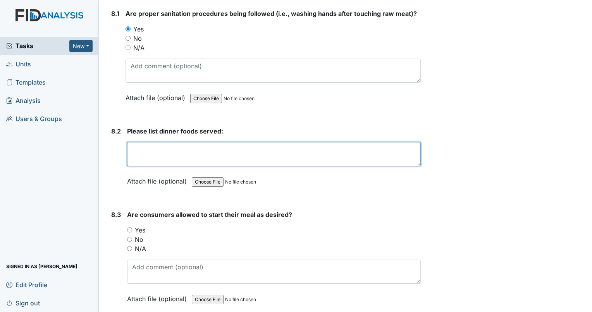
click at [177, 142] on textarea at bounding box center [274, 154] width 294 height 24
click at [194, 142] on textarea "SLOPPY JOE/Whole wheat bun baked tater tots okra&tomatoes" at bounding box center [274, 154] width 294 height 24
click at [200, 142] on textarea "SLOPPY JOE/Whole wheat bun baked tater tots okra &tomatoes" at bounding box center [274, 154] width 294 height 24
click at [201, 142] on textarea "SLOPPY JOE/Whole wheat bun baked tater tots okra &t tomatoes" at bounding box center [274, 154] width 294 height 24
click at [255, 142] on textarea "SLOPPY JOE/Whole wheat bun baked tater tots okra & tomatoes" at bounding box center [274, 154] width 294 height 24
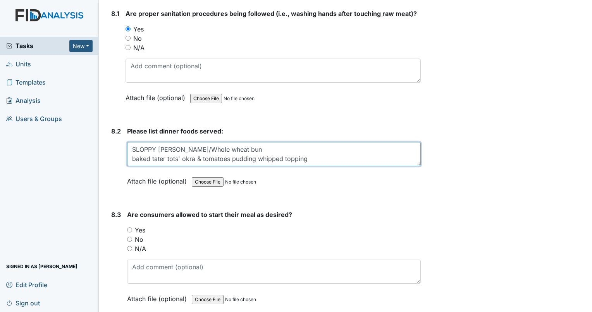
click at [314, 142] on textarea "SLOPPY JOE/Whole wheat bun baked tater tots' okra & tomatoes pudding whipped to…" at bounding box center [274, 154] width 294 height 24
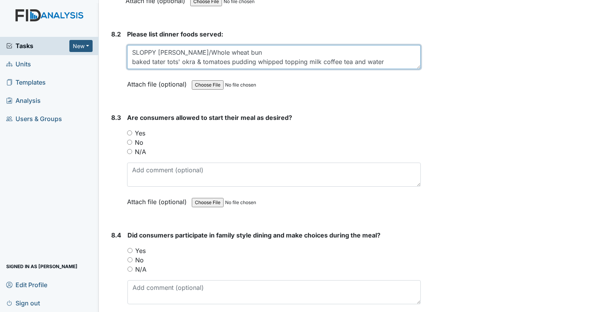
scroll to position [6045, 0]
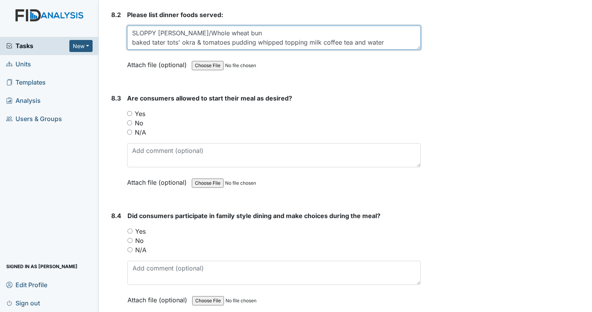
type textarea "SLOPPY JOE/Whole wheat bun baked tater tots' okra & tomatoes pudding whipped to…"
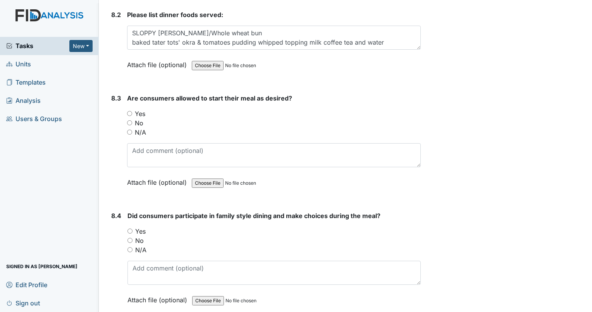
drag, startPoint x: 128, startPoint y: 93, endPoint x: 140, endPoint y: 92, distance: 11.7
click at [129, 111] on input "Yes" at bounding box center [129, 113] width 5 height 5
radio input "true"
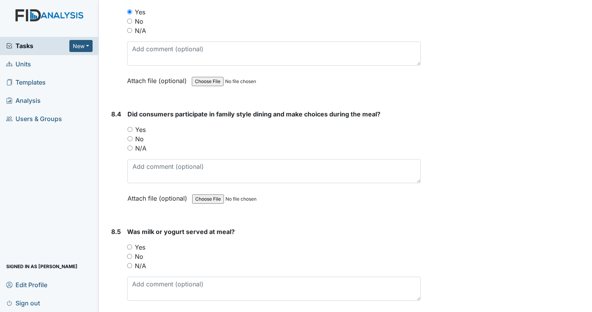
scroll to position [6162, 0]
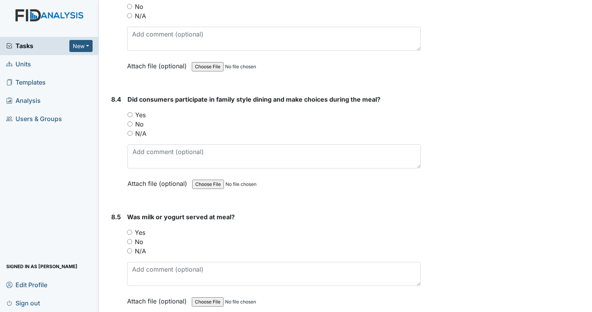
drag, startPoint x: 129, startPoint y: 91, endPoint x: 158, endPoint y: 98, distance: 30.2
click at [129, 112] on input "Yes" at bounding box center [129, 114] width 5 height 5
radio input "true"
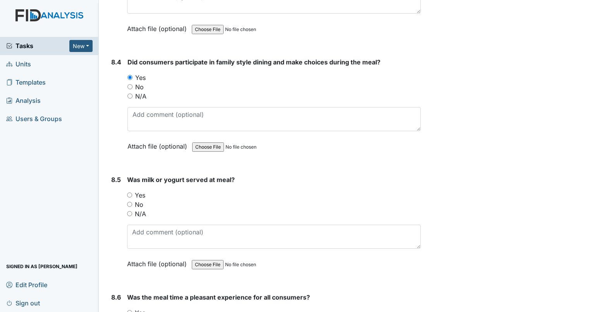
scroll to position [6278, 0]
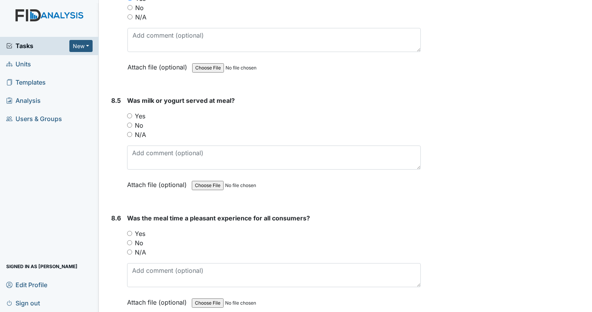
drag, startPoint x: 130, startPoint y: 93, endPoint x: 152, endPoint y: 91, distance: 21.5
click at [132, 113] on input "Yes" at bounding box center [129, 115] width 5 height 5
radio input "true"
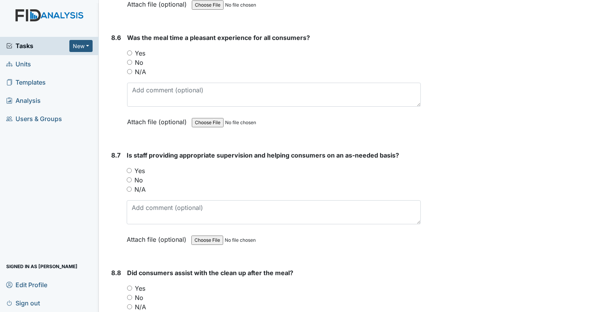
scroll to position [6472, 0]
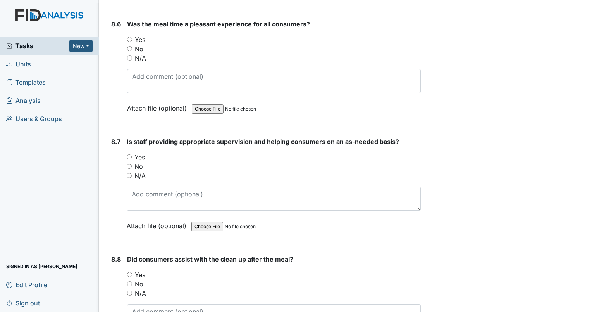
click at [130, 37] on input "Yes" at bounding box center [129, 39] width 5 height 5
radio input "true"
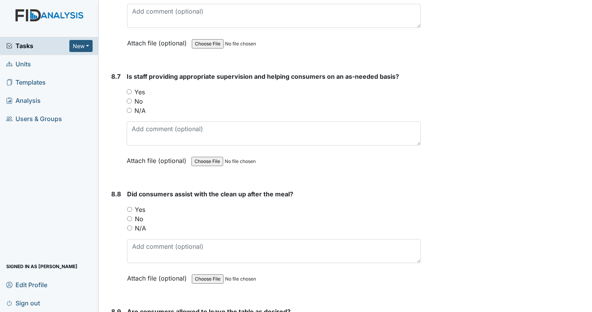
scroll to position [6549, 0]
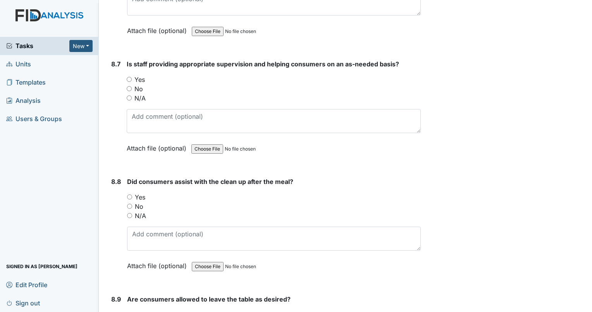
click at [129, 77] on input "Yes" at bounding box center [129, 79] width 5 height 5
radio input "true"
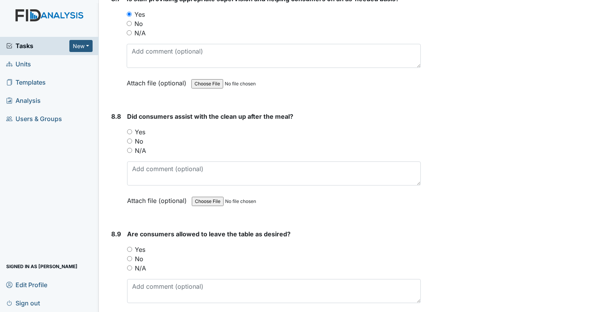
scroll to position [6627, 0]
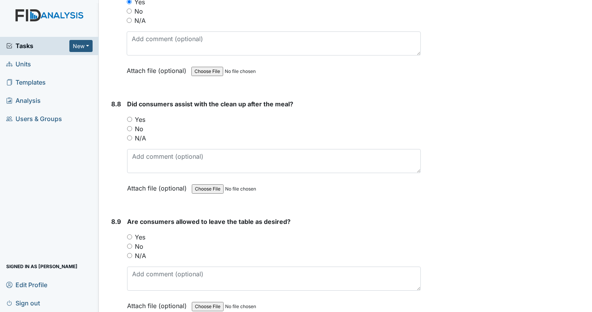
click at [128, 117] on input "Yes" at bounding box center [129, 119] width 5 height 5
radio input "true"
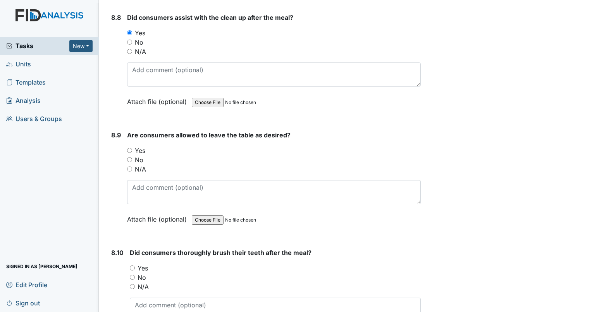
scroll to position [6743, 0]
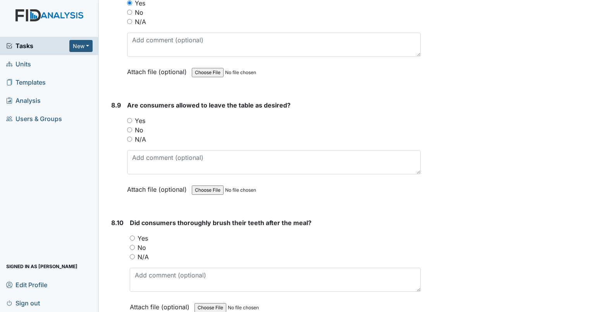
click at [129, 118] on input "Yes" at bounding box center [129, 120] width 5 height 5
radio input "true"
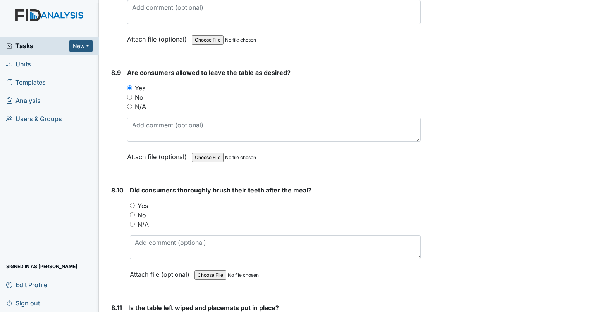
scroll to position [6820, 0]
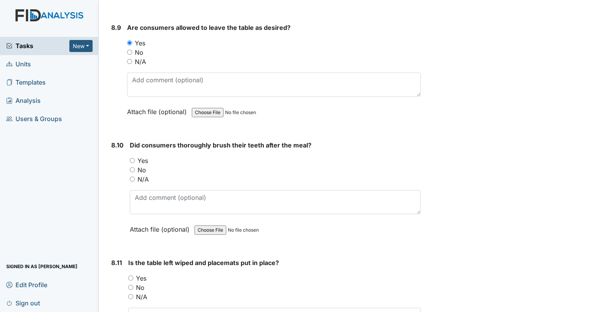
drag, startPoint x: 133, startPoint y: 138, endPoint x: 162, endPoint y: 135, distance: 29.2
click at [133, 158] on input "Yes" at bounding box center [132, 160] width 5 height 5
radio input "true"
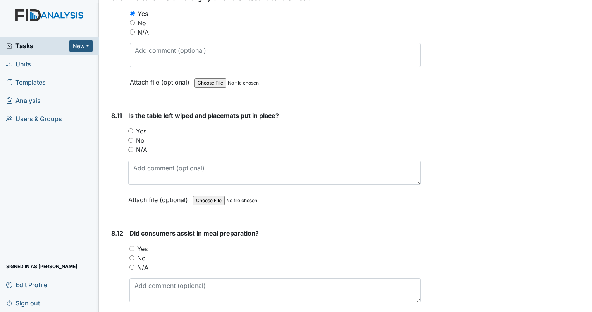
scroll to position [6975, 0]
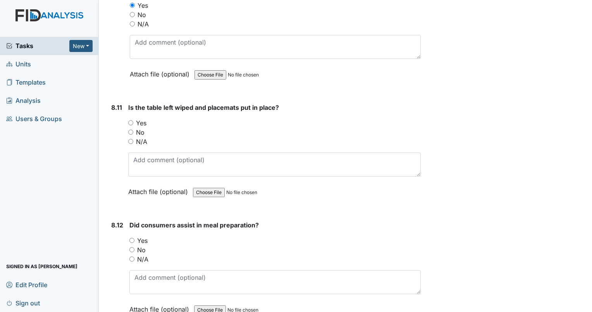
click at [131, 120] on input "Yes" at bounding box center [130, 122] width 5 height 5
radio input "true"
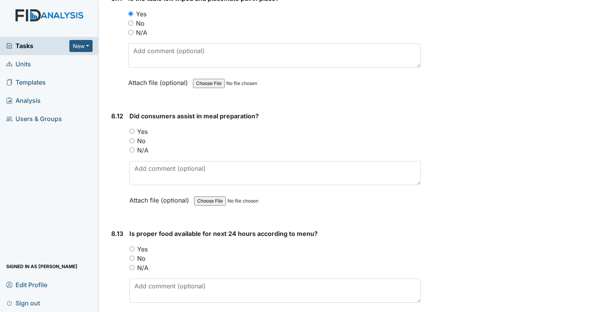
scroll to position [7092, 0]
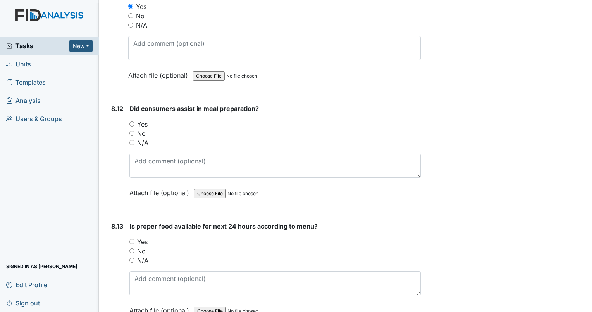
click at [131, 121] on input "Yes" at bounding box center [131, 123] width 5 height 5
radio input "true"
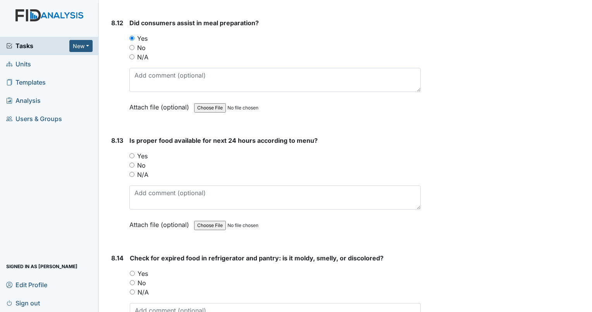
scroll to position [7208, 0]
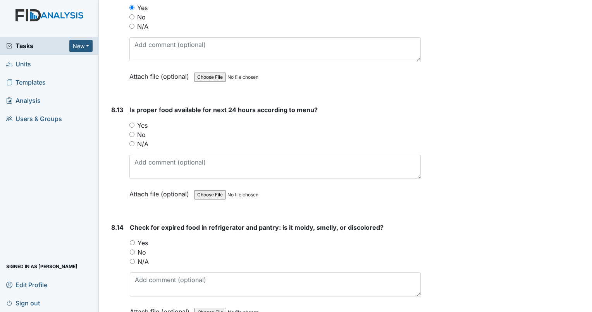
click at [132, 122] on input "Yes" at bounding box center [131, 124] width 5 height 5
radio input "true"
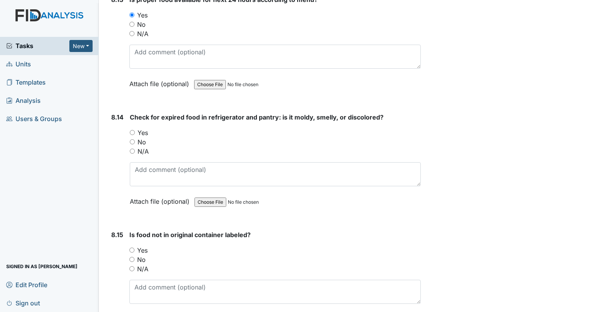
scroll to position [7324, 0]
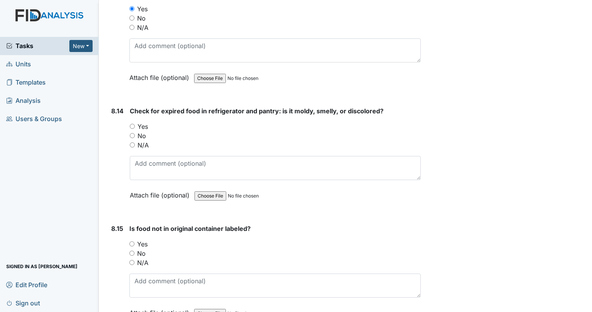
drag, startPoint x: 133, startPoint y: 110, endPoint x: 252, endPoint y: 144, distance: 124.5
click at [133, 133] on input "No" at bounding box center [132, 135] width 5 height 5
radio input "true"
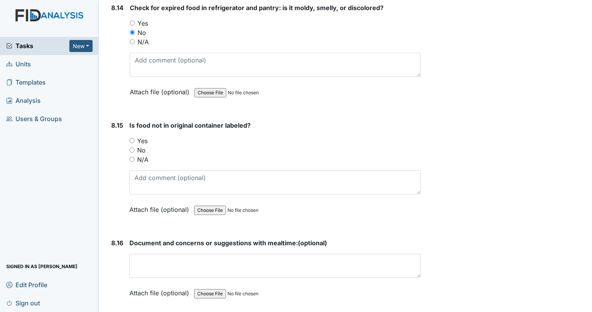
scroll to position [7440, 0]
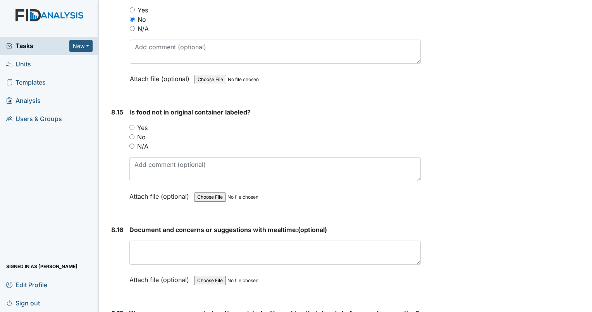
drag, startPoint x: 131, startPoint y: 101, endPoint x: 174, endPoint y: 102, distance: 42.2
click at [133, 125] on input "Yes" at bounding box center [131, 127] width 5 height 5
radio input "true"
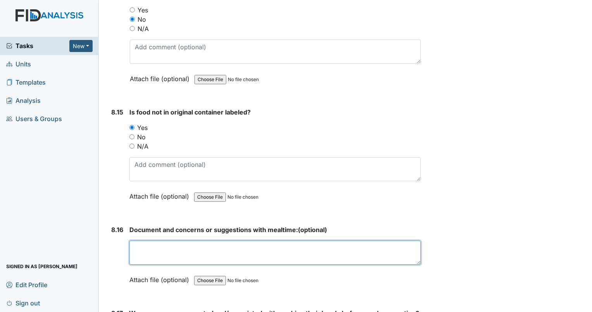
click at [210, 240] on textarea at bounding box center [274, 252] width 291 height 24
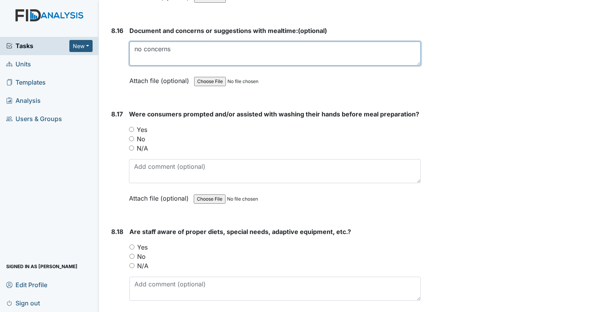
scroll to position [7712, 0]
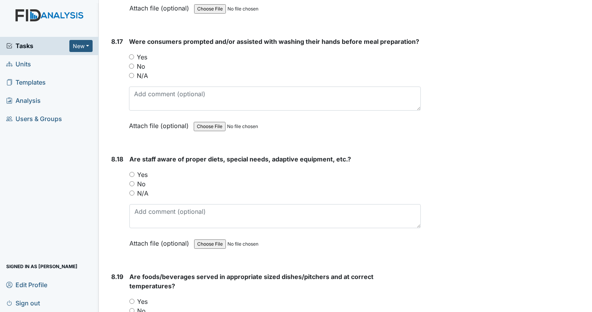
type textarea "no concerns"
click at [131, 54] on input "Yes" at bounding box center [131, 56] width 5 height 5
radio input "true"
click at [133, 172] on input "Yes" at bounding box center [131, 174] width 5 height 5
radio input "true"
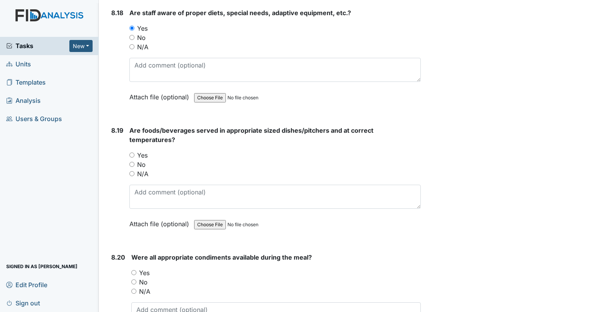
scroll to position [7867, 0]
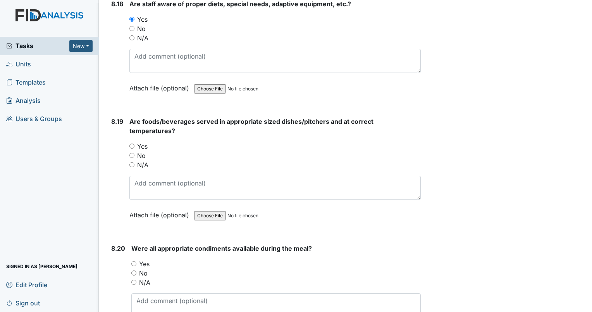
click at [132, 143] on input "Yes" at bounding box center [131, 145] width 5 height 5
radio input "true"
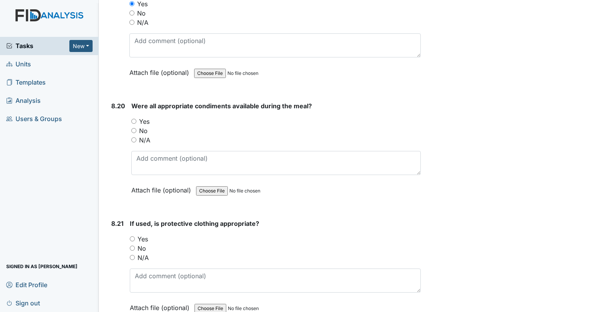
scroll to position [8022, 0]
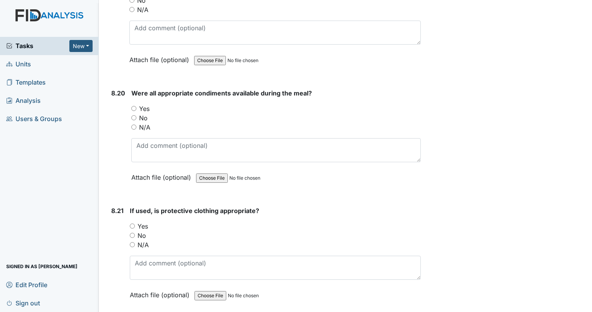
drag, startPoint x: 135, startPoint y: 70, endPoint x: 279, endPoint y: 137, distance: 159.3
click at [136, 106] on input "Yes" at bounding box center [133, 108] width 5 height 5
radio input "true"
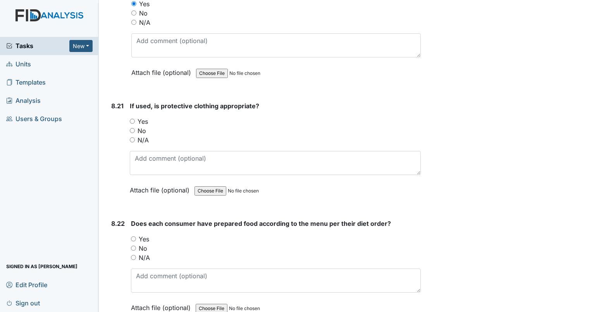
scroll to position [8138, 0]
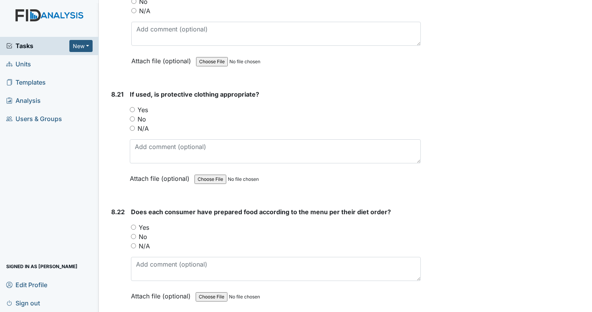
drag, startPoint x: 133, startPoint y: 90, endPoint x: 200, endPoint y: 85, distance: 66.8
click at [135, 124] on div "N/A" at bounding box center [275, 128] width 291 height 9
click at [134, 126] on input "N/A" at bounding box center [132, 128] width 5 height 5
radio input "true"
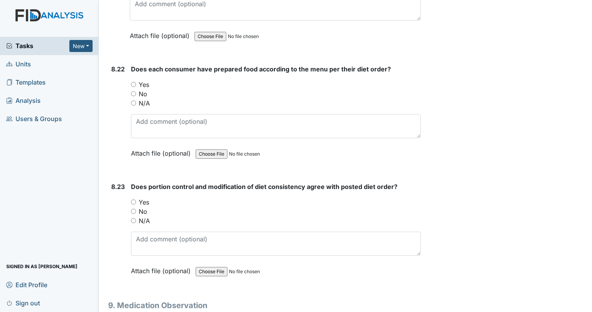
scroll to position [8293, 0]
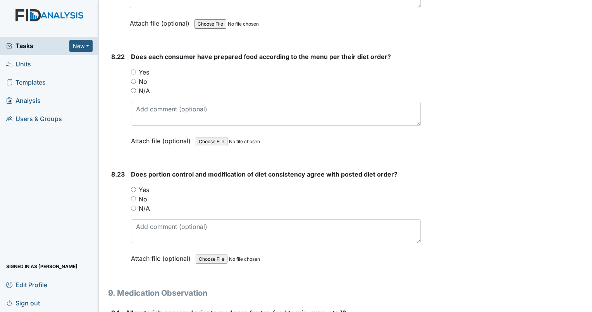
click at [133, 69] on input "Yes" at bounding box center [133, 71] width 5 height 5
radio input "true"
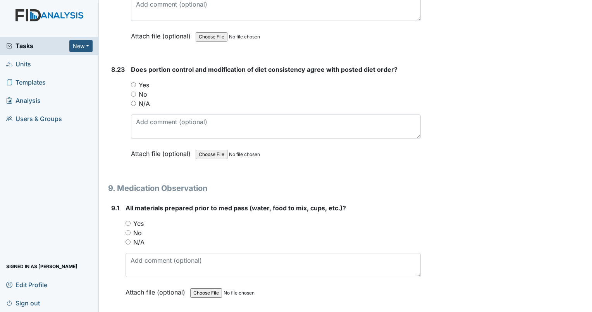
scroll to position [8409, 0]
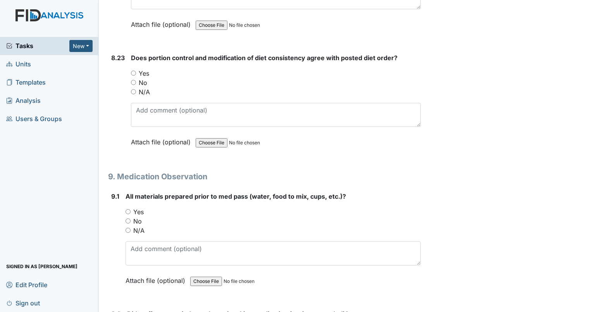
click at [136, 71] on input "Yes" at bounding box center [133, 73] width 5 height 5
radio input "true"
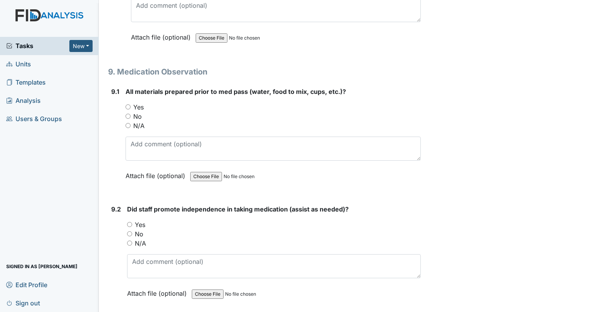
scroll to position [8526, 0]
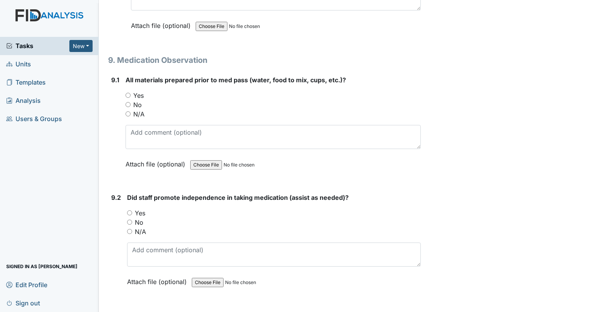
click at [127, 210] on input "Yes" at bounding box center [129, 212] width 5 height 5
radio input "true"
click at [127, 93] on input "Yes" at bounding box center [128, 95] width 5 height 5
radio input "true"
click at [129, 111] on input "N/A" at bounding box center [128, 113] width 5 height 5
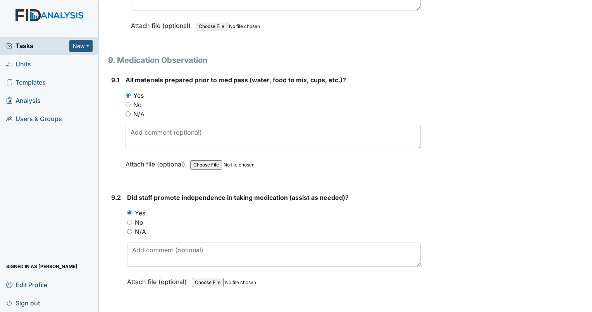
radio input "true"
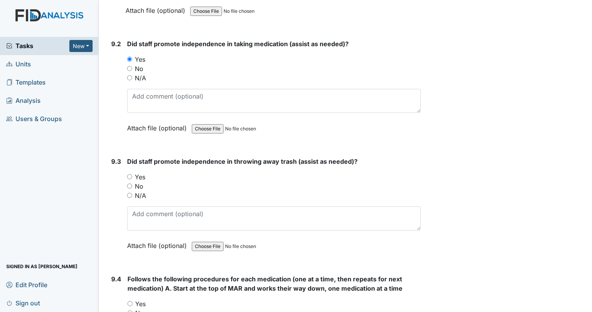
scroll to position [8681, 0]
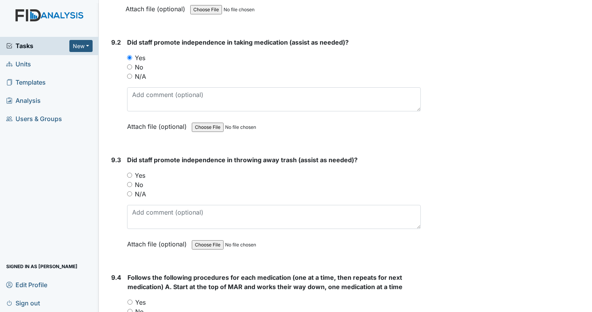
click at [131, 172] on input "Yes" at bounding box center [129, 174] width 5 height 5
radio input "true"
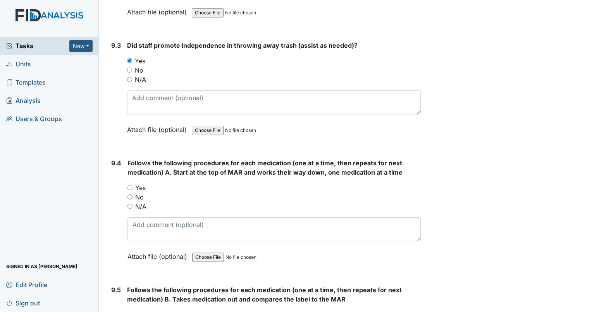
scroll to position [8797, 0]
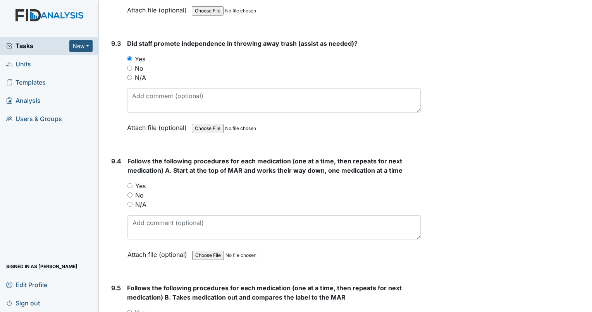
click at [130, 183] on input "Yes" at bounding box center [129, 185] width 5 height 5
radio input "true"
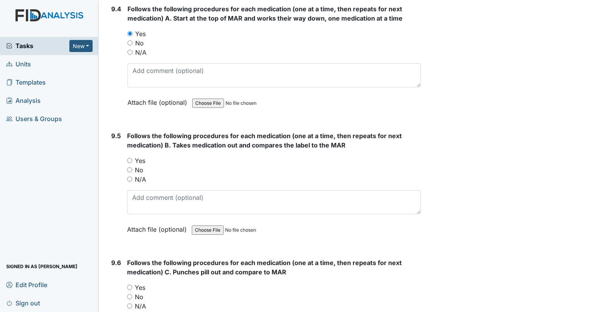
scroll to position [8952, 0]
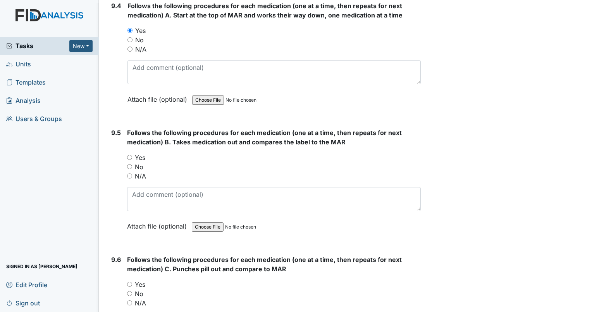
click at [129, 155] on input "Yes" at bounding box center [129, 157] width 5 height 5
radio input "true"
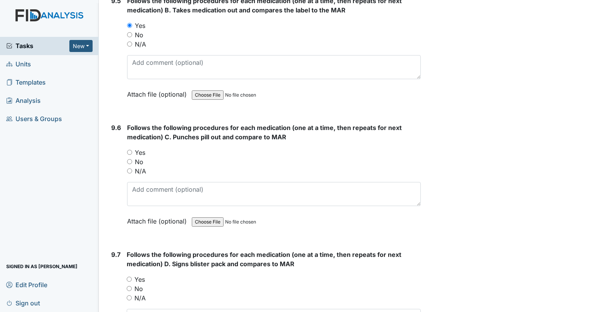
scroll to position [9107, 0]
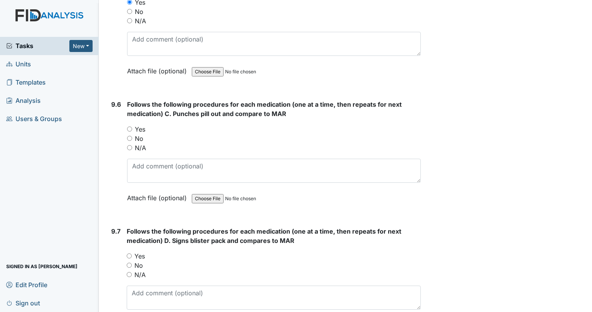
drag, startPoint x: 129, startPoint y: 89, endPoint x: 141, endPoint y: 88, distance: 12.4
click at [130, 126] on input "Yes" at bounding box center [129, 128] width 5 height 5
radio input "true"
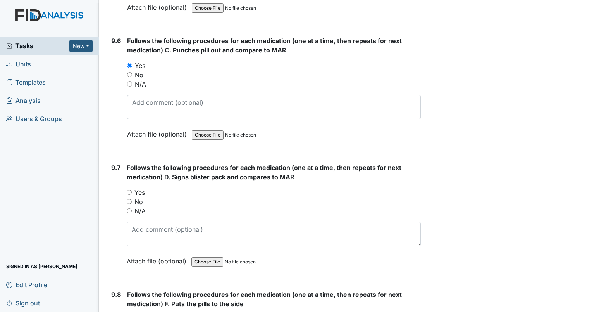
scroll to position [9223, 0]
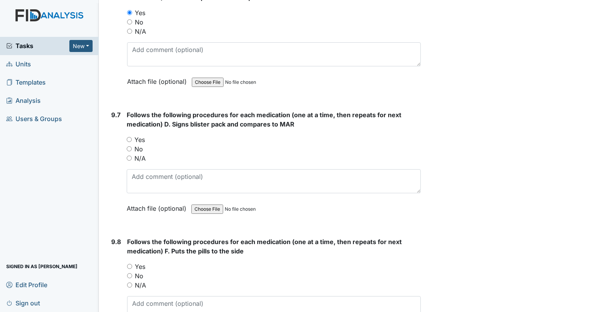
click at [130, 137] on input "Yes" at bounding box center [129, 139] width 5 height 5
radio input "true"
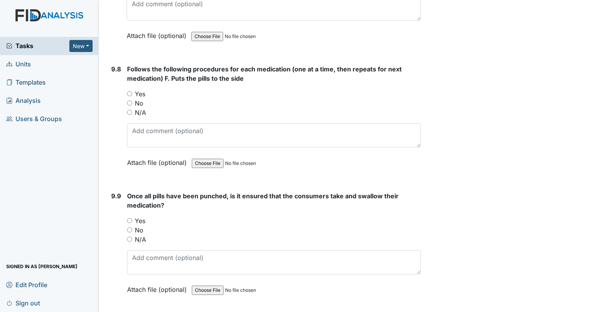
scroll to position [9378, 0]
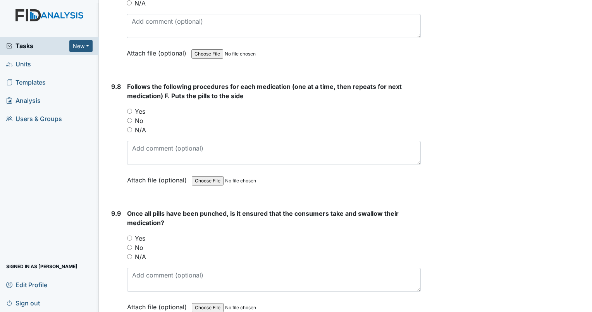
click at [131, 109] on input "Yes" at bounding box center [129, 111] width 5 height 5
radio input "true"
click at [127, 235] on input "Yes" at bounding box center [129, 237] width 5 height 5
radio input "true"
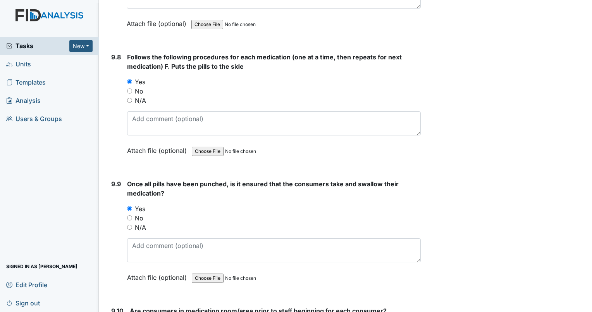
scroll to position [9533, 0]
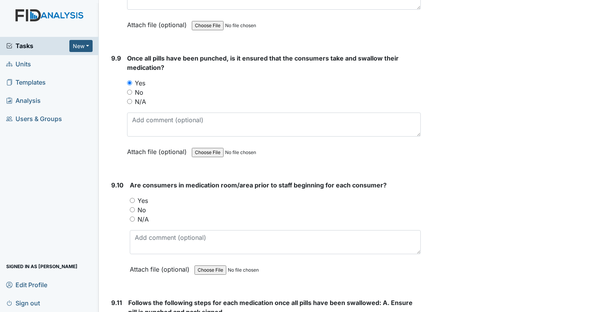
click at [130, 207] on input "No" at bounding box center [132, 209] width 5 height 5
radio input "true"
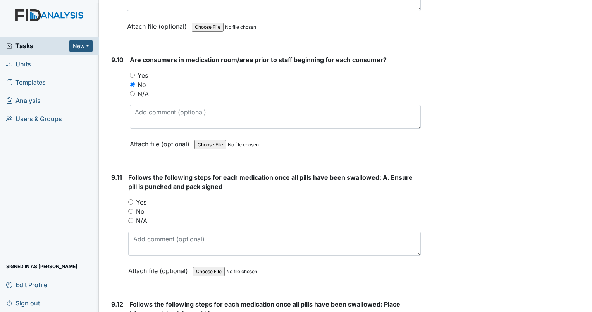
scroll to position [9688, 0]
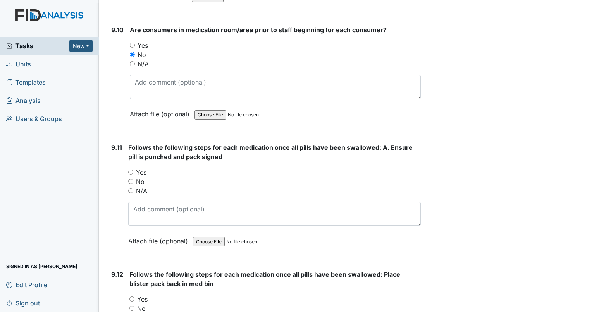
click at [131, 169] on input "Yes" at bounding box center [130, 171] width 5 height 5
radio input "true"
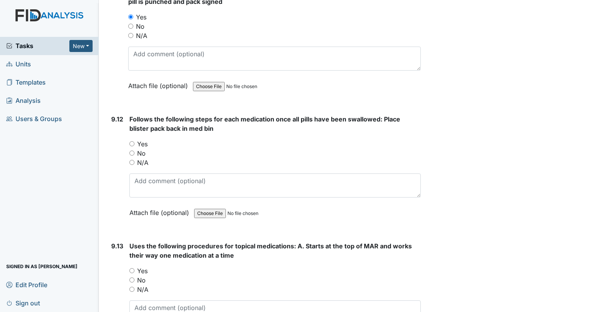
scroll to position [9882, 0]
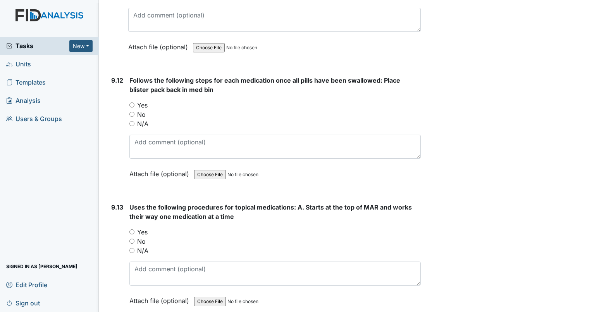
click at [131, 102] on input "Yes" at bounding box center [131, 104] width 5 height 5
radio input "true"
click at [129, 229] on input "Yes" at bounding box center [131, 231] width 5 height 5
radio input "true"
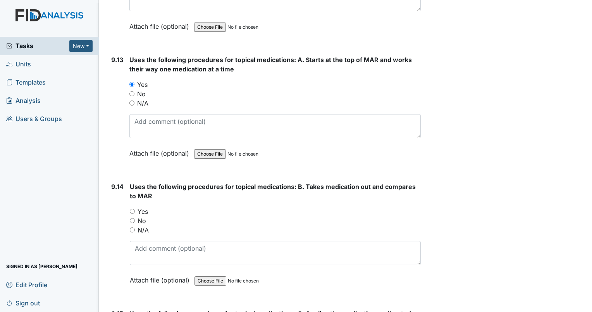
scroll to position [10037, 0]
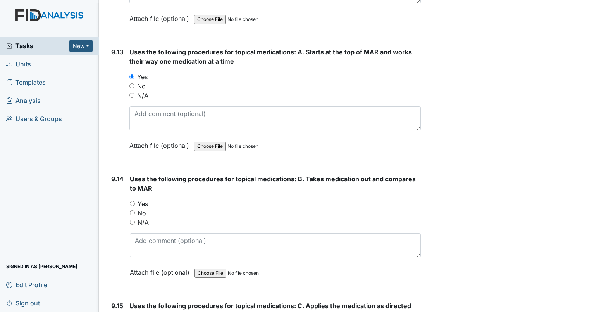
drag, startPoint x: 132, startPoint y: 161, endPoint x: 162, endPoint y: 155, distance: 30.2
click at [133, 201] on input "Yes" at bounding box center [132, 203] width 5 height 5
radio input "true"
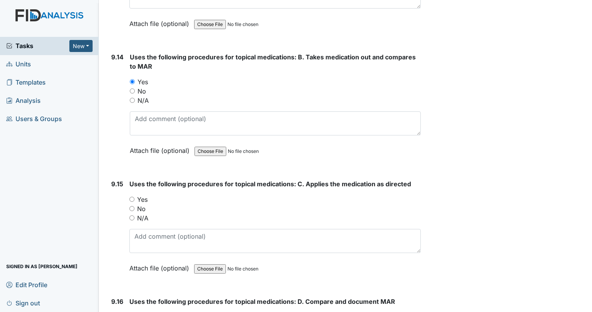
scroll to position [10192, 0]
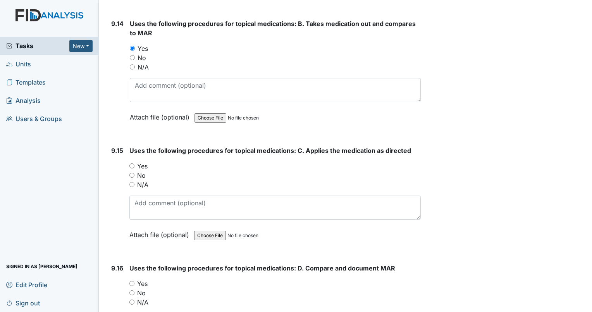
drag, startPoint x: 131, startPoint y: 122, endPoint x: 142, endPoint y: 114, distance: 13.3
click at [133, 163] on input "Yes" at bounding box center [131, 165] width 5 height 5
radio input "true"
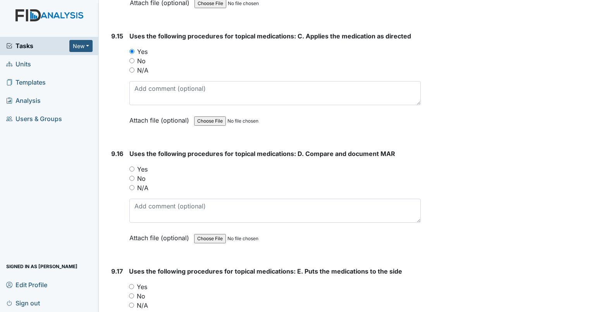
scroll to position [10347, 0]
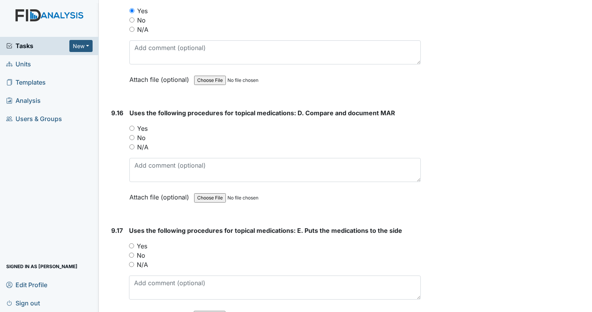
click at [131, 126] on input "Yes" at bounding box center [131, 128] width 5 height 5
radio input "true"
click at [130, 243] on input "Yes" at bounding box center [131, 245] width 5 height 5
radio input "true"
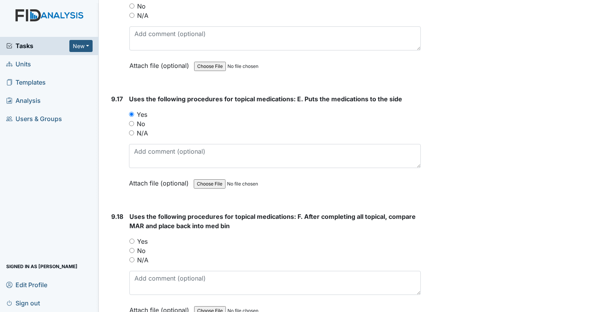
scroll to position [10502, 0]
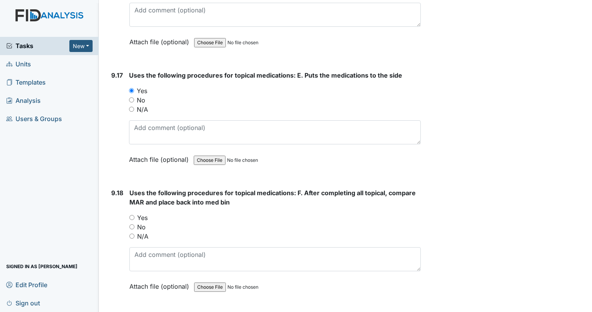
click at [133, 215] on input "Yes" at bounding box center [131, 217] width 5 height 5
radio input "true"
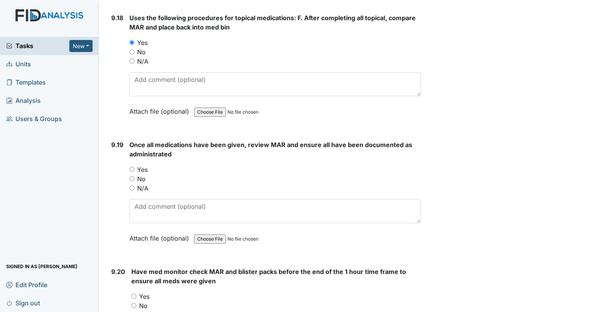
scroll to position [10696, 0]
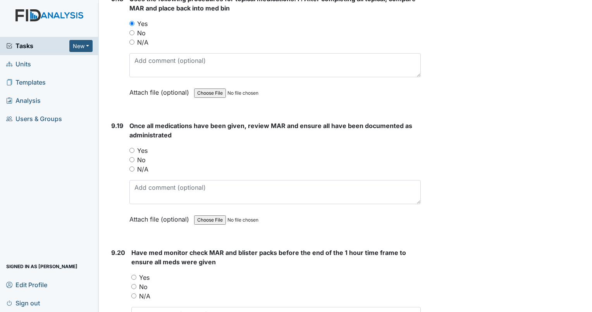
click at [132, 148] on input "Yes" at bounding box center [131, 150] width 5 height 5
radio input "true"
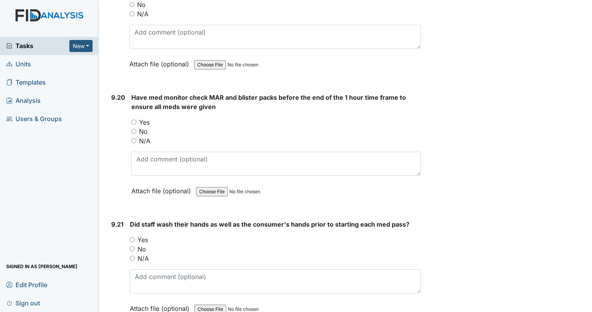
scroll to position [10889, 0]
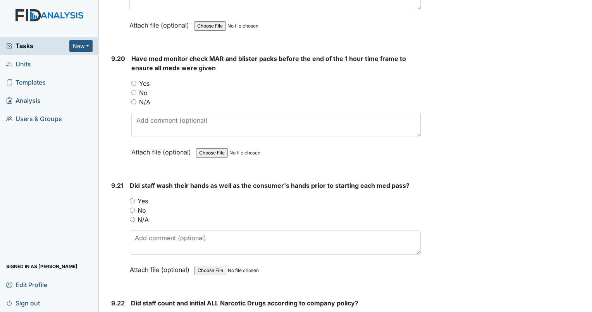
click at [135, 81] on input "Yes" at bounding box center [133, 83] width 5 height 5
radio input "true"
click at [132, 198] on input "Yes" at bounding box center [132, 200] width 5 height 5
radio input "true"
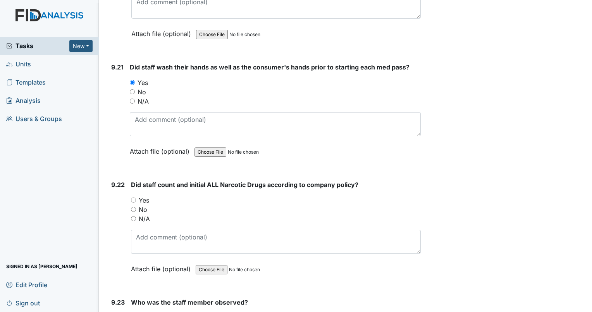
scroll to position [11044, 0]
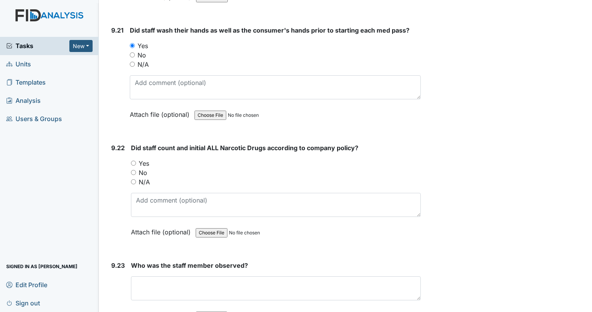
click at [133, 160] on input "Yes" at bounding box center [133, 162] width 5 height 5
radio input "true"
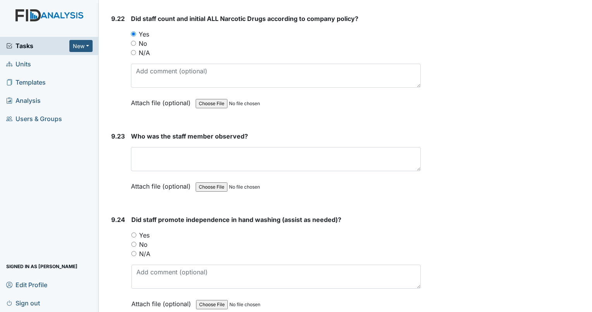
scroll to position [11200, 0]
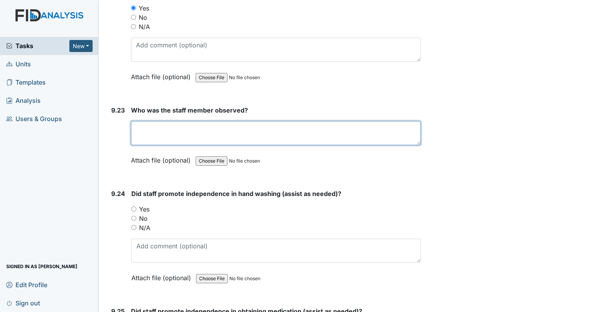
click at [152, 121] on textarea at bounding box center [276, 133] width 290 height 24
type textarea "Arlette Wright"
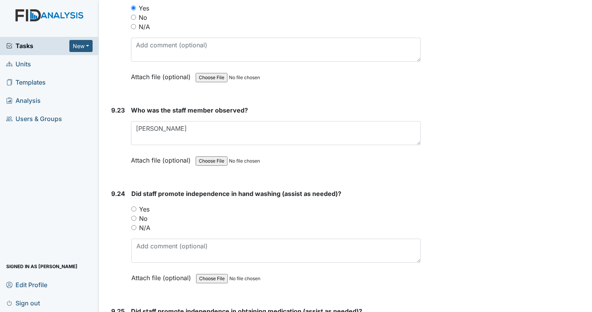
drag, startPoint x: 134, startPoint y: 161, endPoint x: 233, endPoint y: 167, distance: 99.4
click at [135, 206] on input "Yes" at bounding box center [133, 208] width 5 height 5
radio input "true"
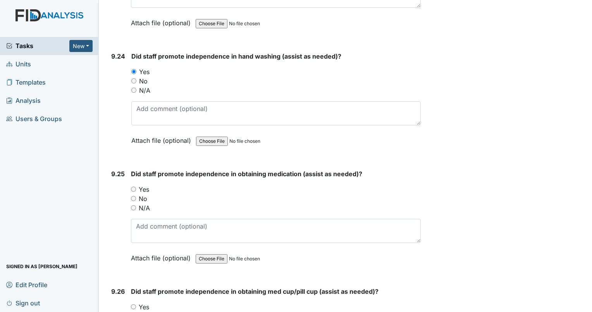
scroll to position [11355, 0]
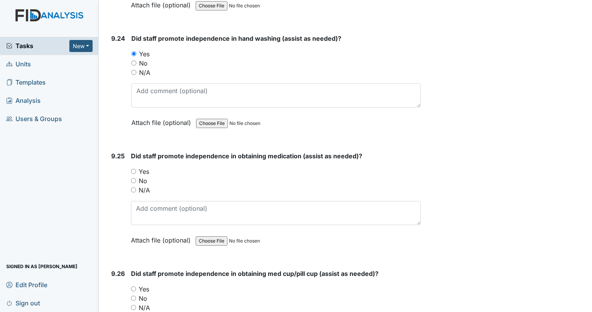
click at [133, 169] on input "Yes" at bounding box center [133, 171] width 5 height 5
radio input "true"
click at [135, 286] on input "Yes" at bounding box center [133, 288] width 5 height 5
radio input "true"
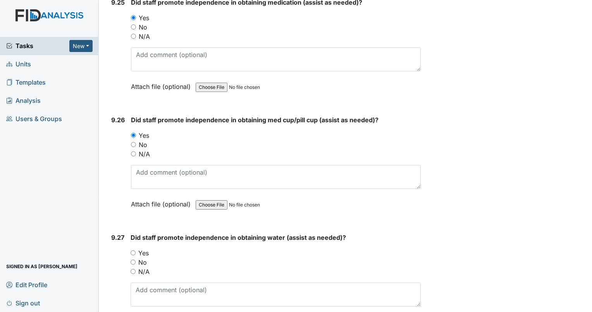
scroll to position [11510, 0]
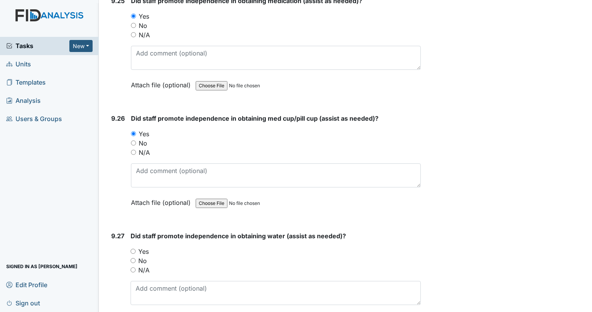
click at [128, 231] on div "9.27 Did staff promote independence in obtaining water (assist as needed)? You …" at bounding box center [264, 283] width 313 height 105
click at [133, 248] on input "Yes" at bounding box center [133, 250] width 5 height 5
radio input "true"
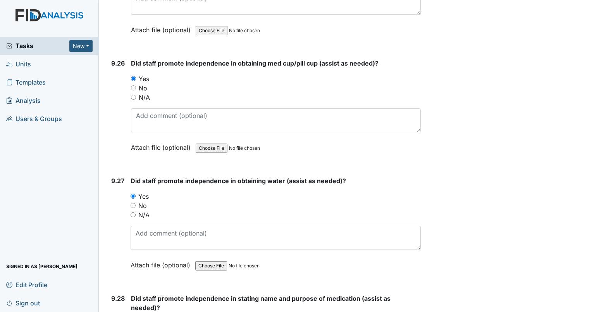
scroll to position [11703, 0]
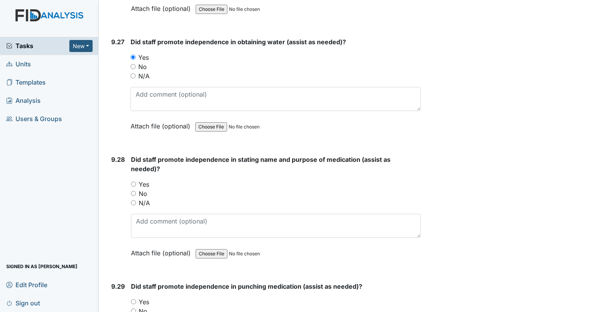
click at [132, 181] on input "Yes" at bounding box center [133, 183] width 5 height 5
radio input "true"
click at [133, 299] on input "Yes" at bounding box center [133, 301] width 5 height 5
radio input "true"
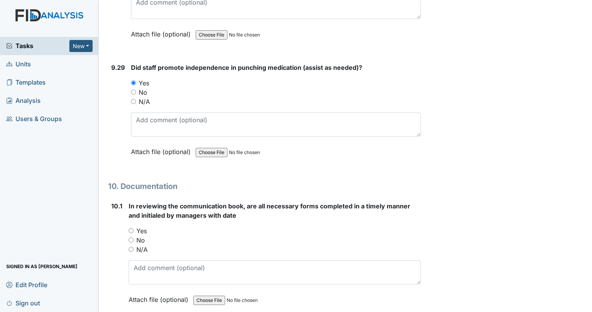
scroll to position [11975, 0]
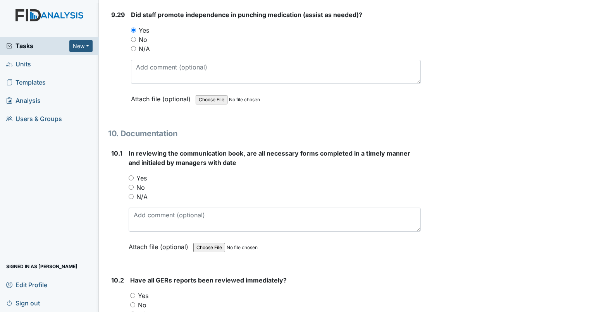
click at [131, 175] on input "Yes" at bounding box center [131, 177] width 5 height 5
radio input "true"
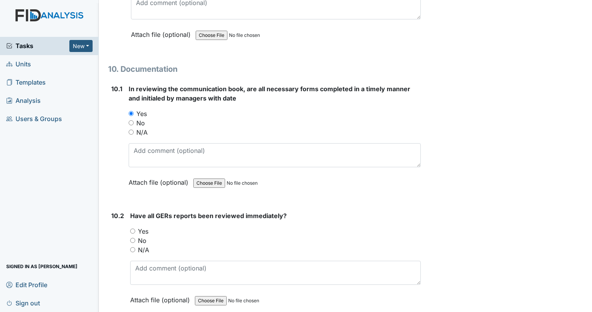
scroll to position [12052, 0]
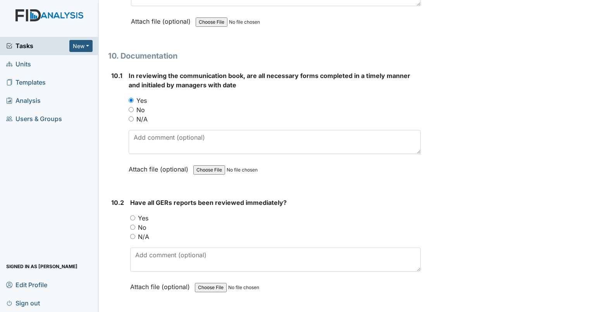
click at [133, 234] on input "N/A" at bounding box center [132, 236] width 5 height 5
radio input "true"
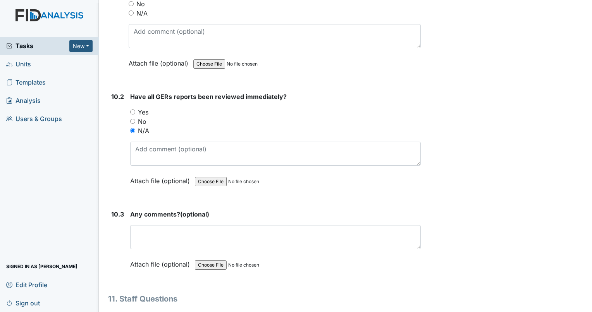
scroll to position [12168, 0]
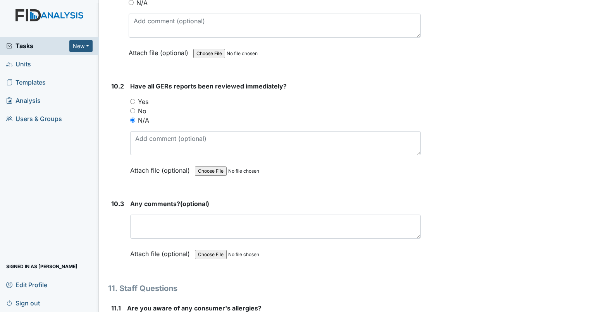
click at [132, 99] on input "Yes" at bounding box center [132, 101] width 5 height 5
radio input "true"
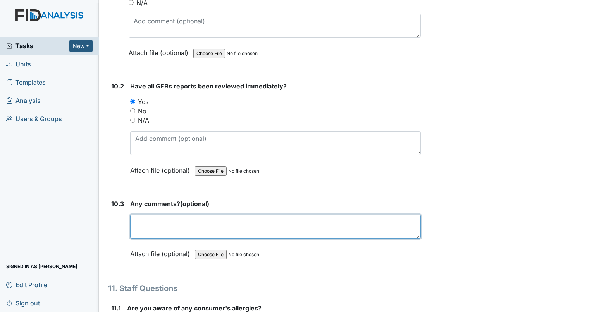
click at [171, 214] on textarea at bounding box center [275, 226] width 291 height 24
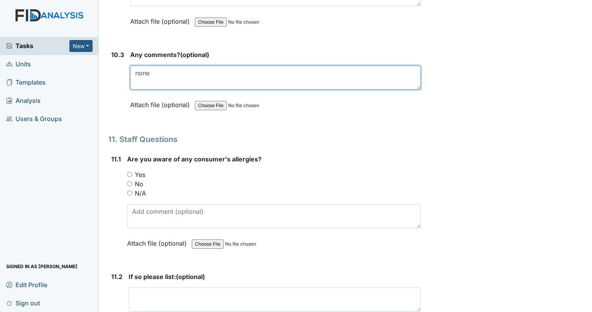
scroll to position [12323, 0]
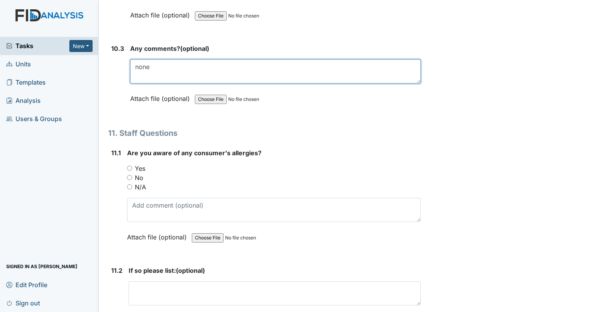
type textarea "none"
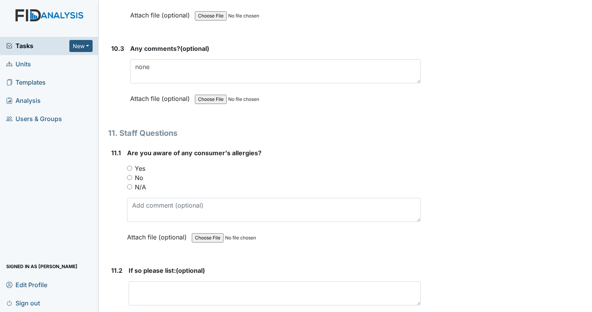
click at [130, 175] on input "No" at bounding box center [129, 177] width 5 height 5
radio input "true"
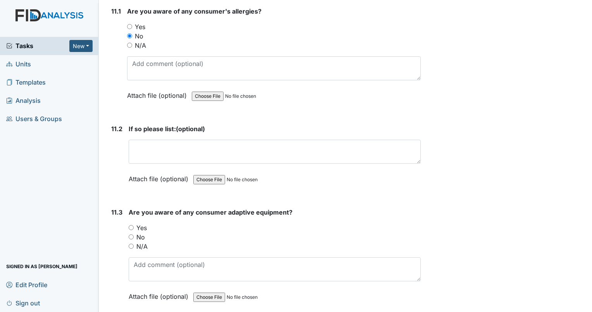
scroll to position [12478, 0]
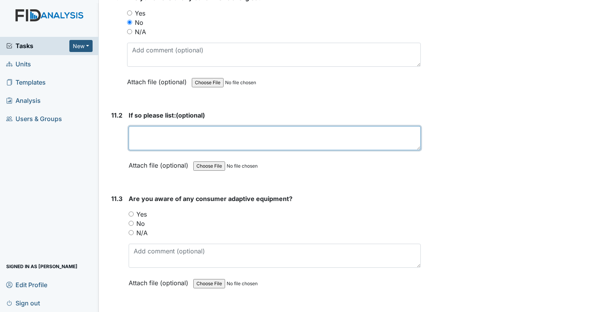
click at [157, 126] on textarea at bounding box center [275, 138] width 292 height 24
type textarea "none"
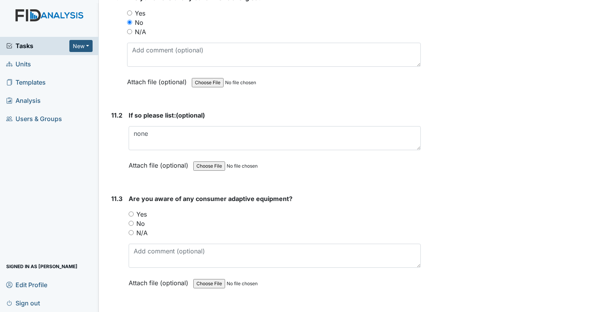
click at [132, 228] on div "N/A" at bounding box center [275, 232] width 292 height 9
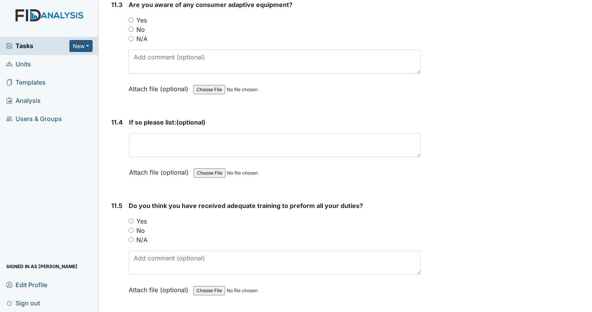
scroll to position [12711, 0]
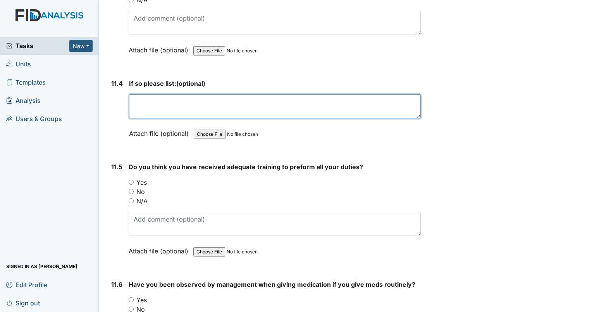
click at [141, 94] on textarea at bounding box center [275, 106] width 292 height 24
type textarea "none"
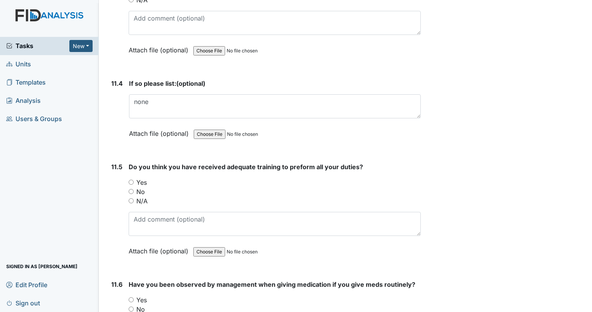
click at [131, 179] on input "Yes" at bounding box center [131, 181] width 5 height 5
radio input "true"
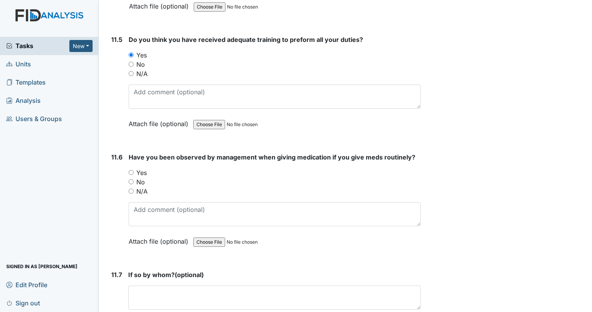
scroll to position [12866, 0]
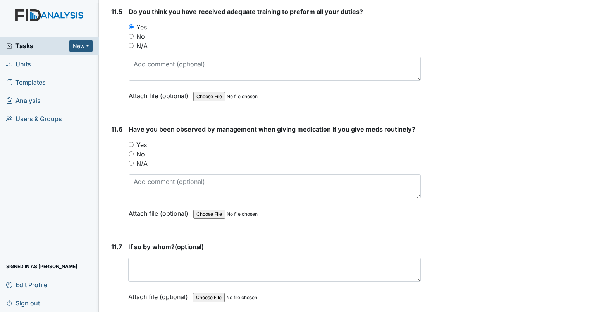
click at [130, 142] on input "Yes" at bounding box center [131, 144] width 5 height 5
radio input "true"
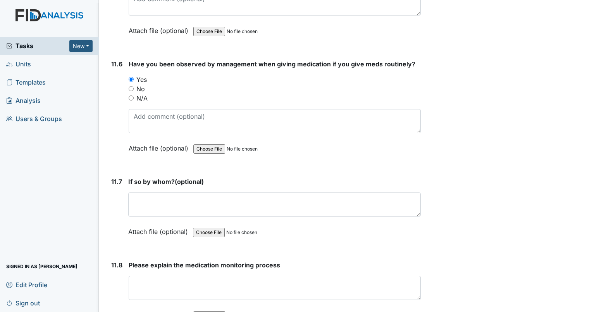
scroll to position [12943, 0]
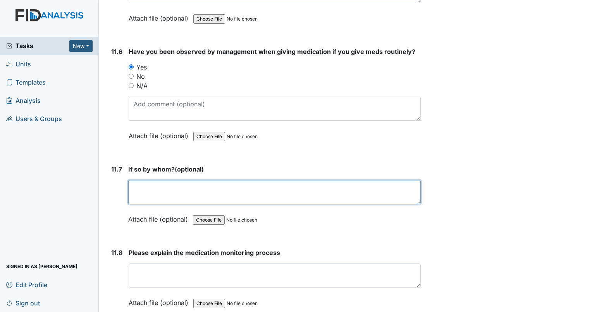
click at [150, 180] on textarea at bounding box center [274, 192] width 293 height 24
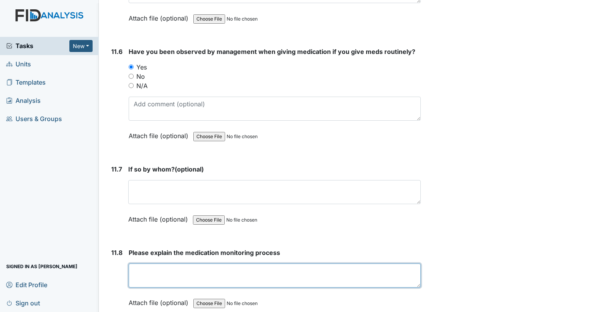
click at [143, 263] on textarea at bounding box center [275, 275] width 292 height 24
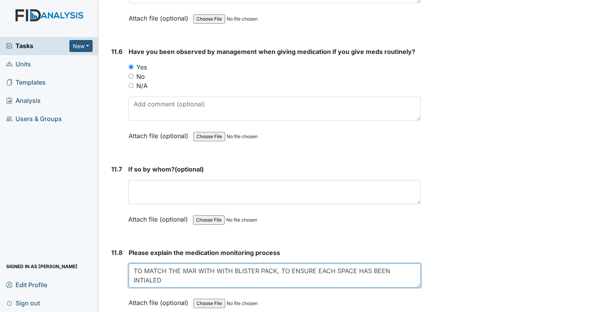
click at [228, 263] on textarea "TO MATCH THE MAR WITH WITH BLISTER PACK, TO ENSURE EACH SPACE HAS BEEN INTIALED" at bounding box center [275, 275] width 292 height 24
click at [226, 263] on textarea "TO MATCH THE MAR WITH WITH BLISTER PACK, TO ENSURE EACH SPACE HAS BEEN INTIALED" at bounding box center [275, 275] width 292 height 24
drag, startPoint x: 233, startPoint y: 219, endPoint x: 218, endPoint y: 224, distance: 15.3
click at [218, 263] on textarea "TO MATCH THE MAR WITH WITH BLISTER PACK, TO ENSURE EACH SPACE HAS BEEN INTIALED" at bounding box center [275, 275] width 292 height 24
click at [222, 263] on textarea "TO MATCH THE MAR WITH WITH BLISTER PACK, TO ENSURE EACH SPACE HAS BEEN INTIALED" at bounding box center [275, 275] width 292 height 24
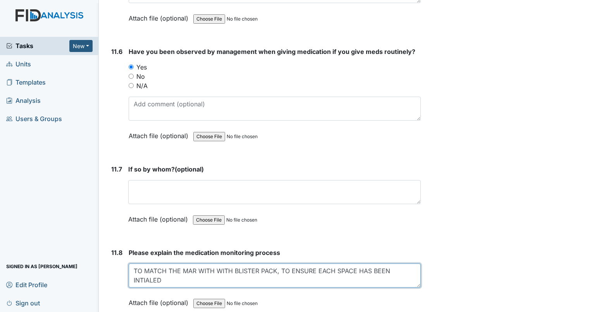
drag, startPoint x: 233, startPoint y: 215, endPoint x: 215, endPoint y: 217, distance: 17.9
click at [215, 263] on textarea "TO MATCH THE MAR WITH WITH BLISTER PACK, TO ENSURE EACH SPACE HAS BEEN INTIALED" at bounding box center [275, 275] width 292 height 24
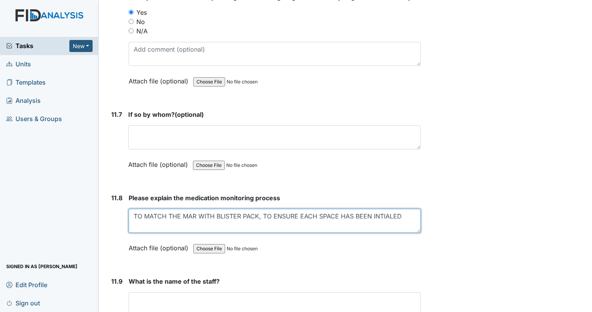
scroll to position [13176, 0]
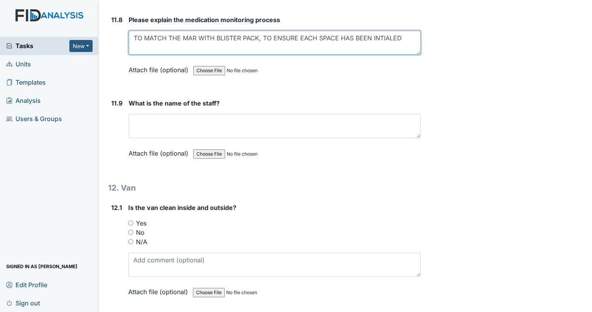
type textarea "TO MATCH THE MAR WITH BLISTER PACK, TO ENSURE EACH SPACE HAS BEEN INTIALED"
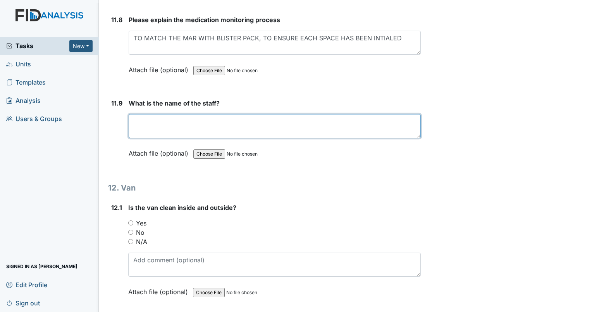
click at [162, 114] on textarea at bounding box center [275, 126] width 292 height 24
type textarea "Arlette Wright"
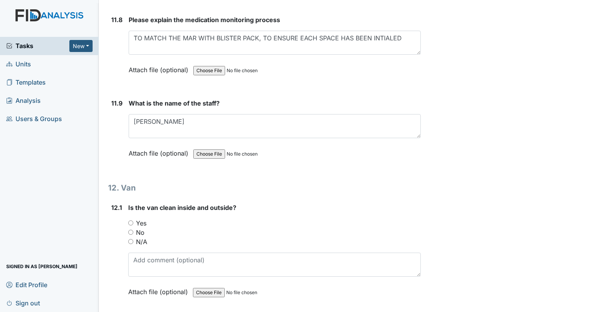
click at [131, 220] on input "Yes" at bounding box center [130, 222] width 5 height 5
radio input "true"
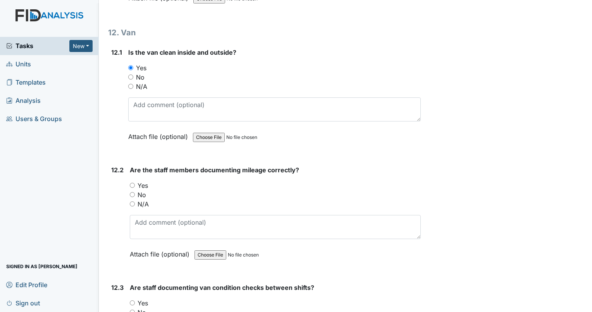
scroll to position [13370, 0]
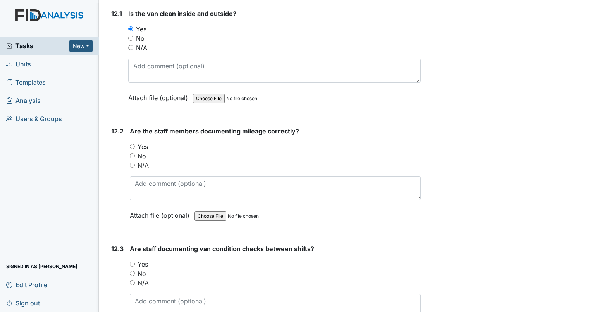
click at [133, 144] on input "Yes" at bounding box center [132, 146] width 5 height 5
radio input "true"
drag, startPoint x: 129, startPoint y: 209, endPoint x: 135, endPoint y: 207, distance: 6.6
click at [130, 244] on div "12.3 Are staff documenting van condition checks between shifts? You must select…" at bounding box center [264, 296] width 313 height 105
click at [132, 261] on input "Yes" at bounding box center [132, 263] width 5 height 5
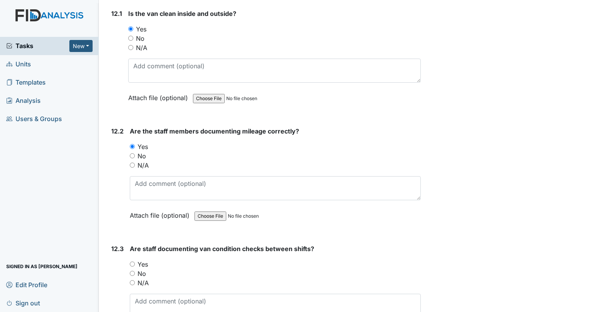
radio input "true"
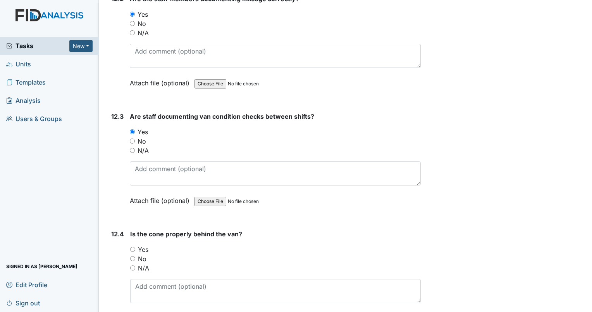
scroll to position [13525, 0]
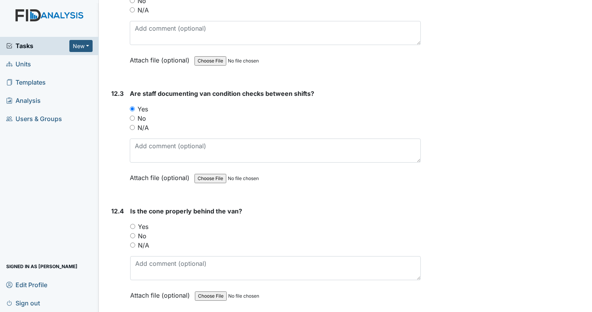
click at [132, 224] on input "Yes" at bounding box center [132, 226] width 5 height 5
radio input "true"
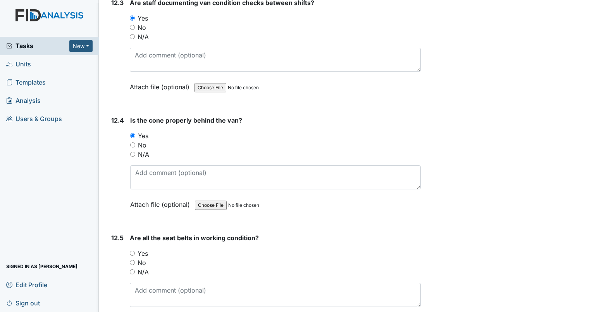
scroll to position [13619, 0]
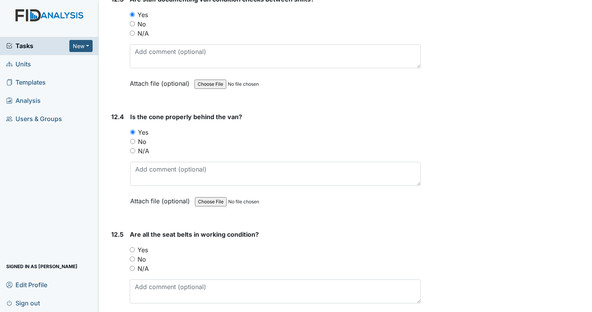
click at [133, 247] on input "Yes" at bounding box center [132, 249] width 5 height 5
radio input "true"
